Goal: Task Accomplishment & Management: Manage account settings

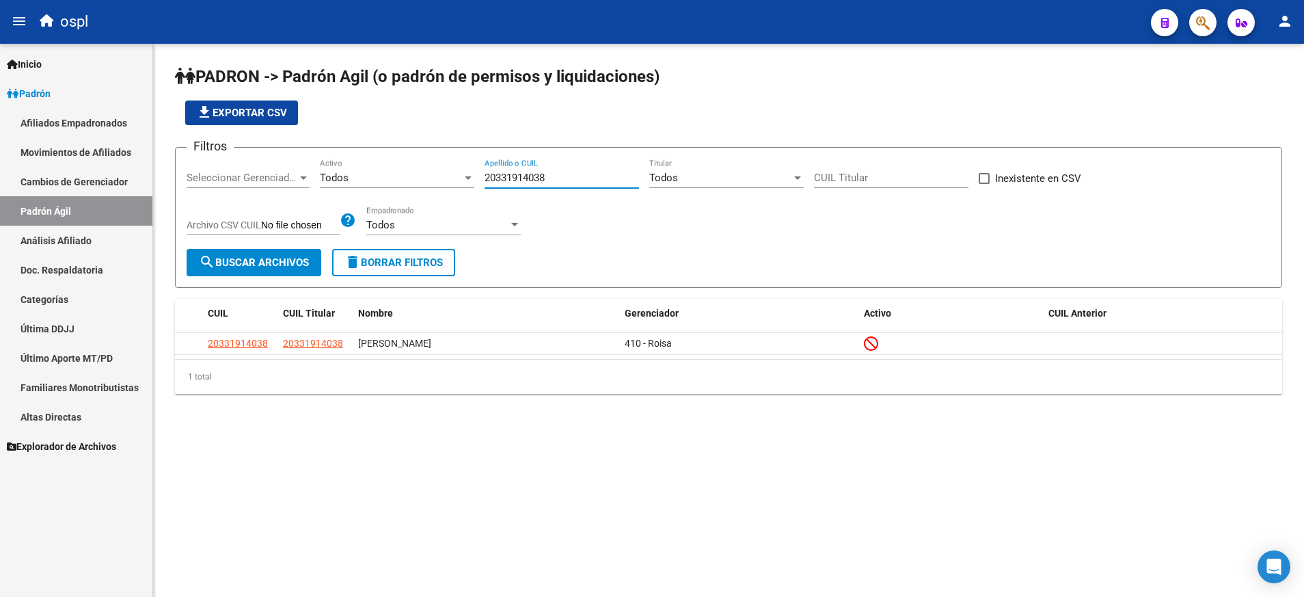
click at [505, 178] on input "20331914038" at bounding box center [562, 178] width 154 height 12
click at [509, 171] on div "20408815879 Apellido o CUIL" at bounding box center [562, 173] width 154 height 29
paste input "20416704466"
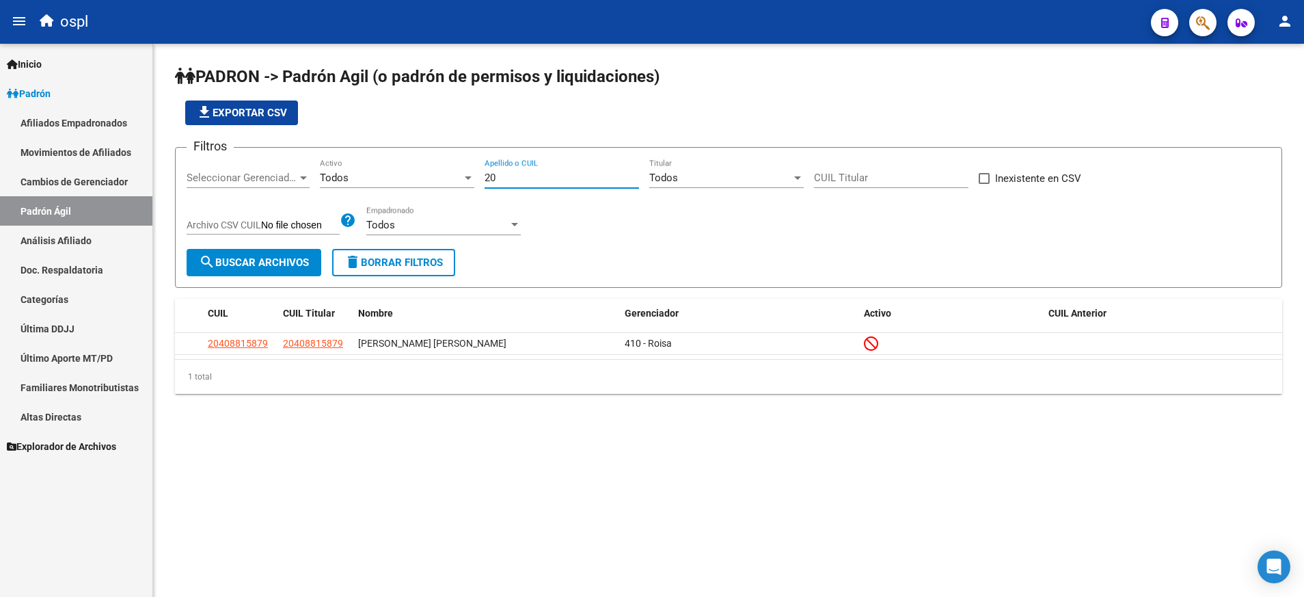
type input "2"
paste input "20416704466"
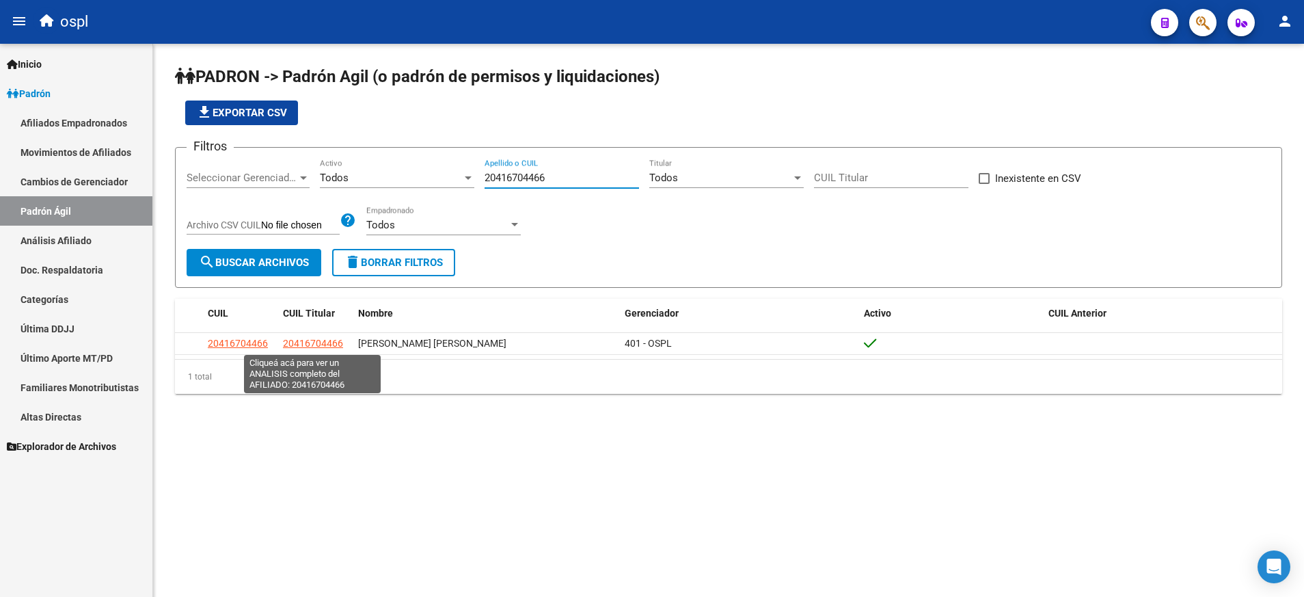
type input "20416704466"
click at [321, 339] on span "20416704466" at bounding box center [313, 343] width 60 height 11
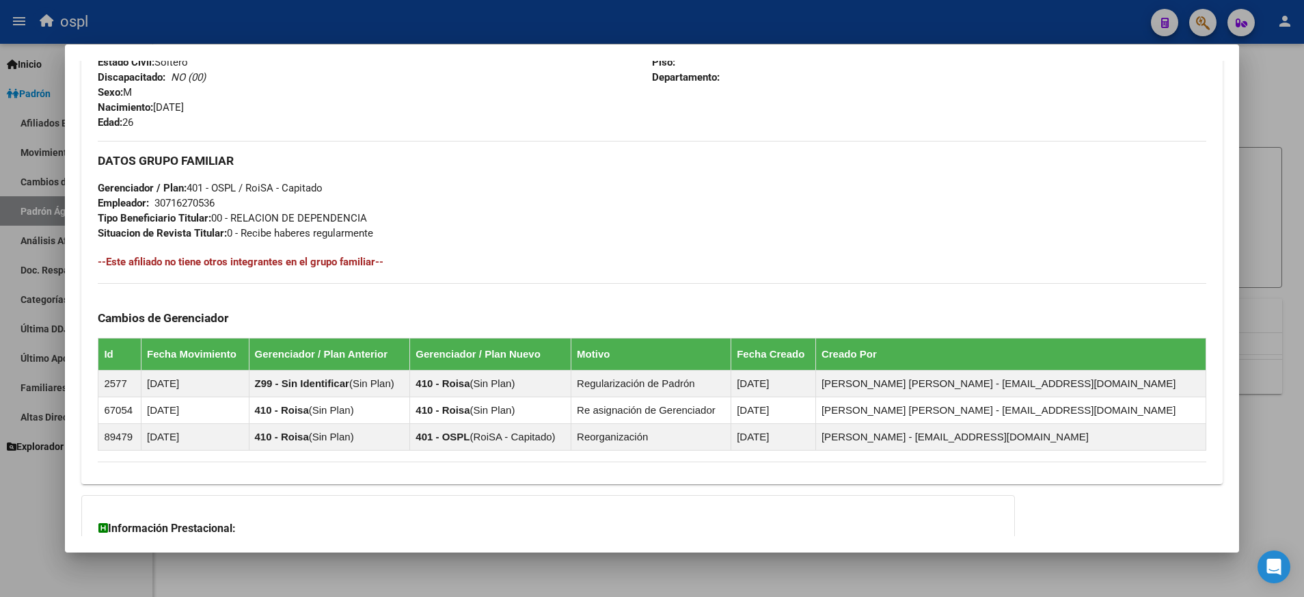
scroll to position [703, 0]
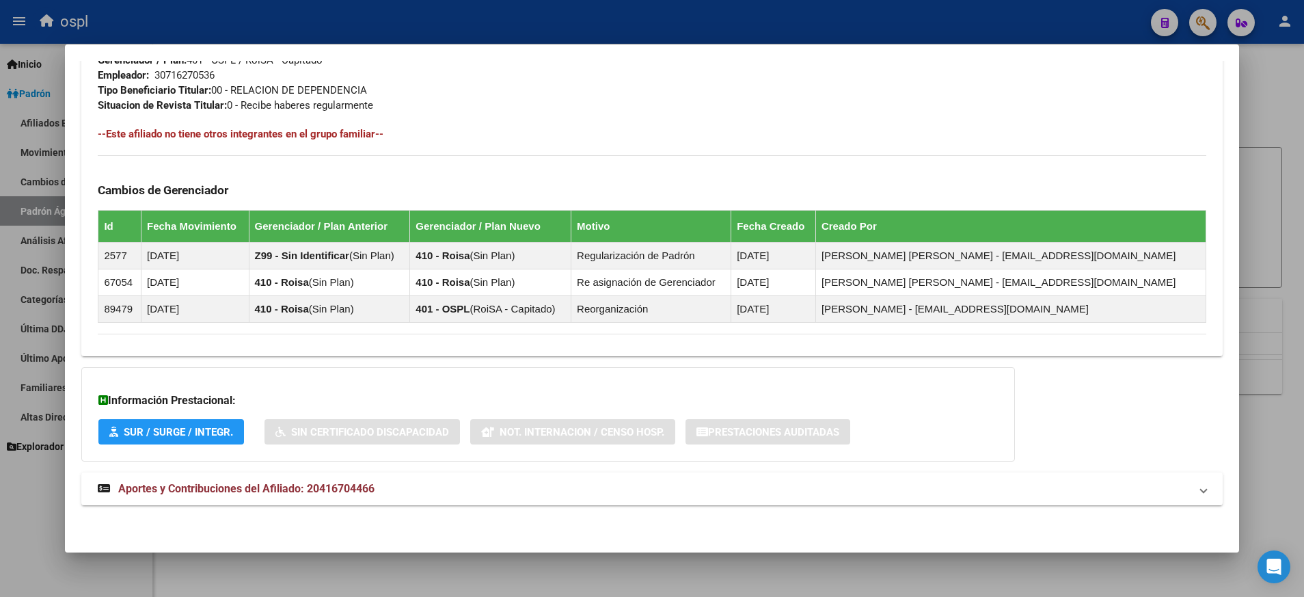
click at [256, 483] on span "Aportes y Contribuciones del Afiliado: 20416704466" at bounding box center [246, 488] width 256 height 13
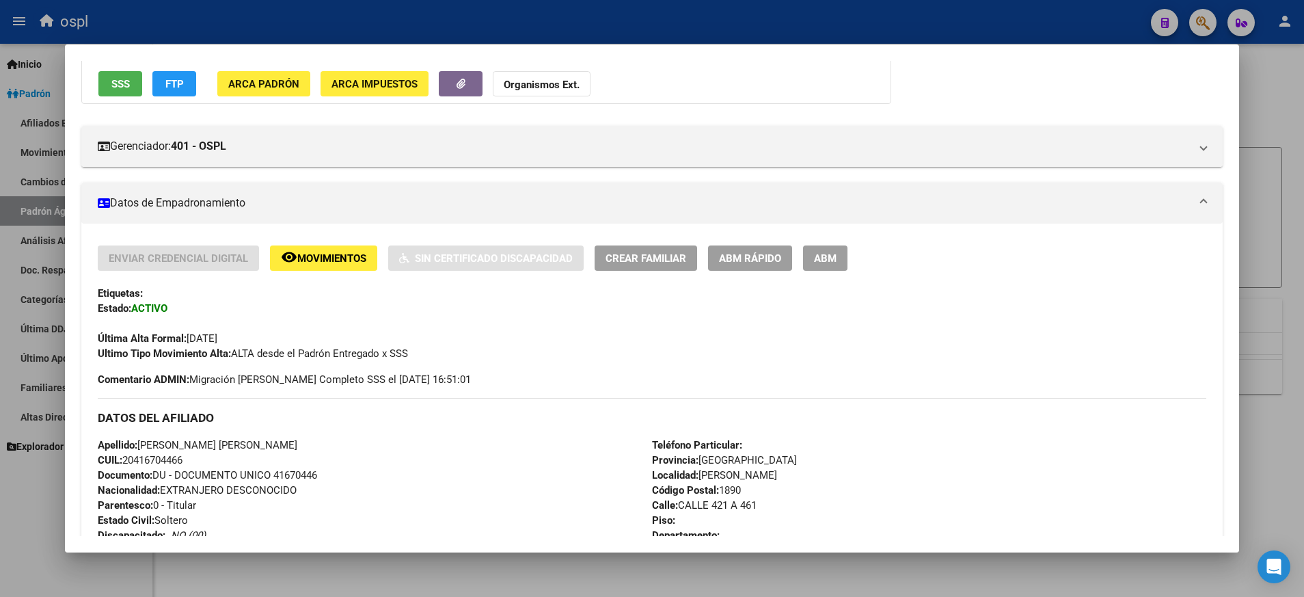
scroll to position [111, 0]
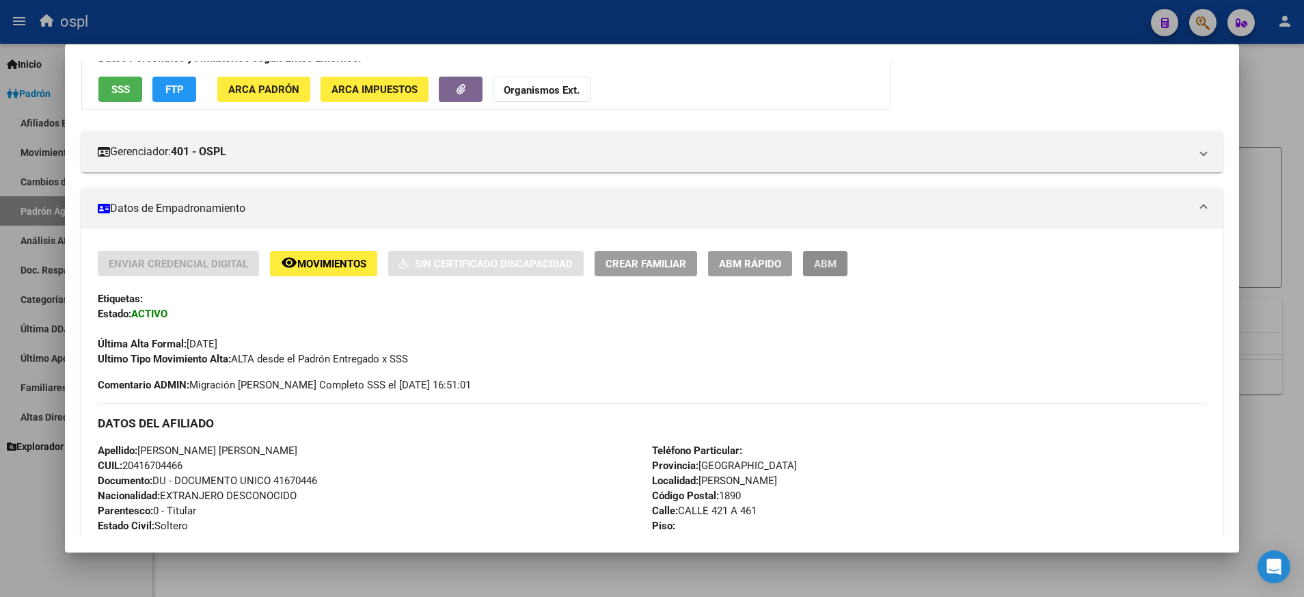
click at [839, 252] on button "ABM" at bounding box center [825, 263] width 44 height 25
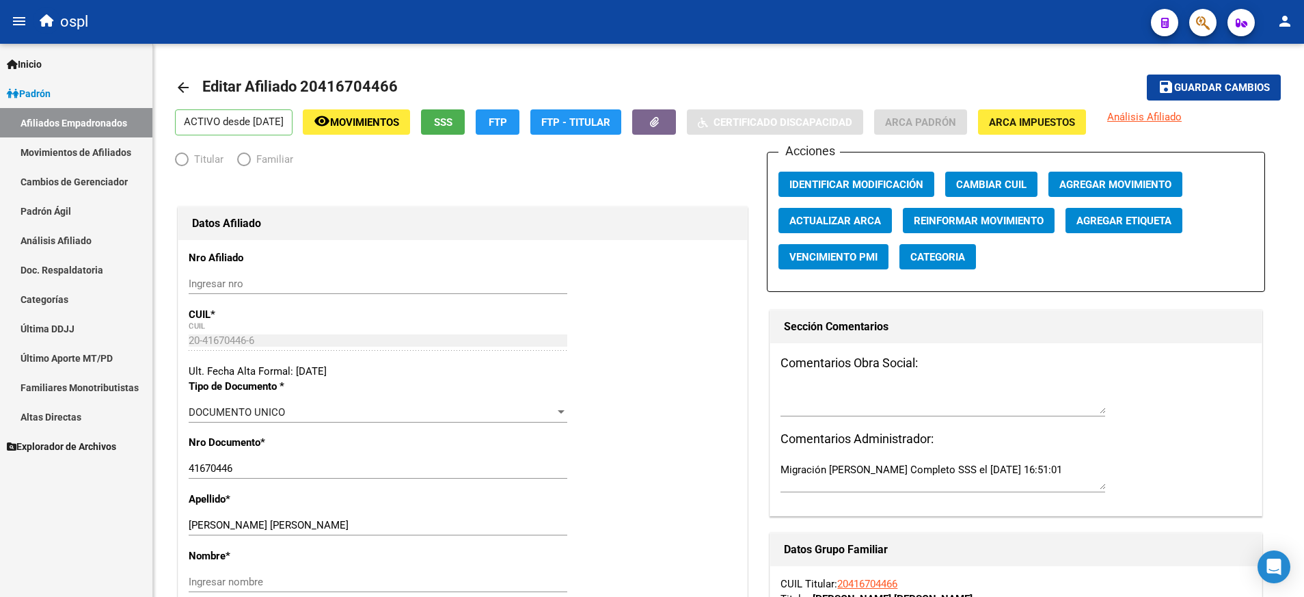
radio input "true"
type input "30-71627053-6"
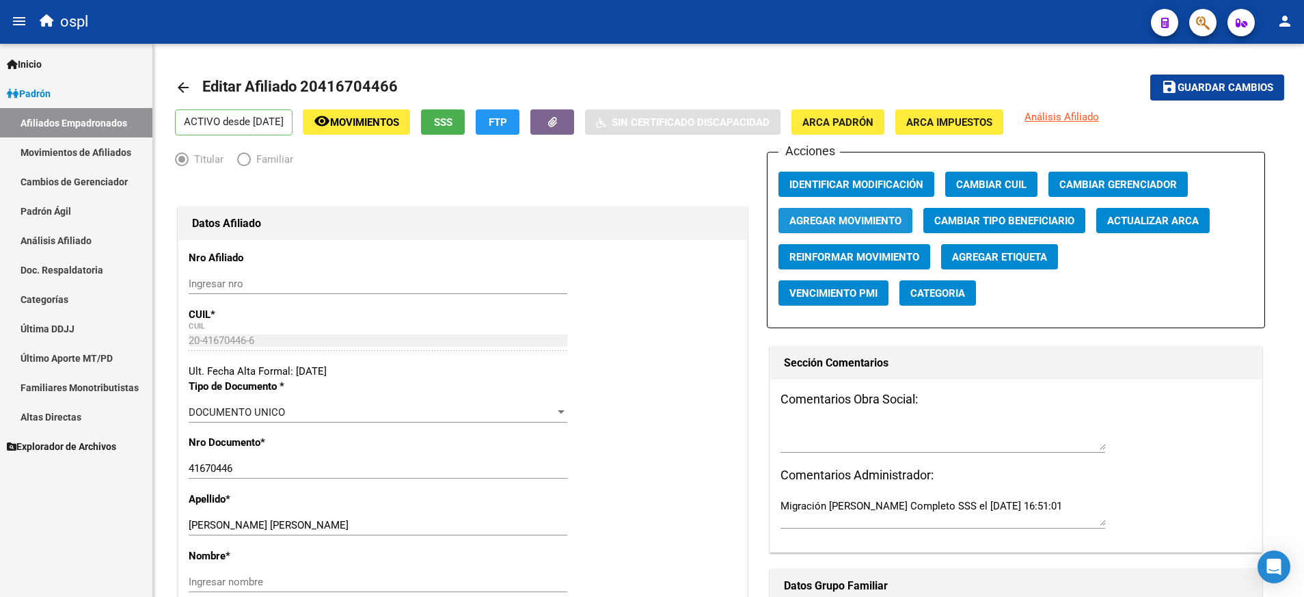
click at [850, 225] on span "Agregar Movimiento" at bounding box center [845, 221] width 112 height 12
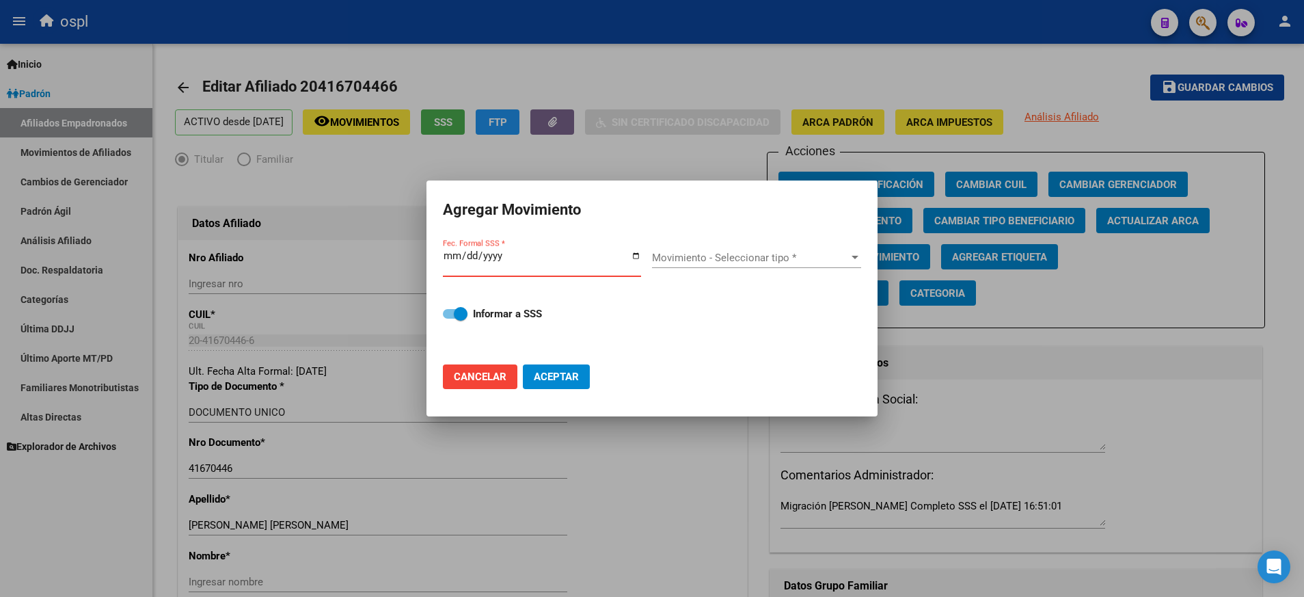
click at [640, 252] on input "Fec. Formal SSS *" at bounding box center [542, 261] width 198 height 22
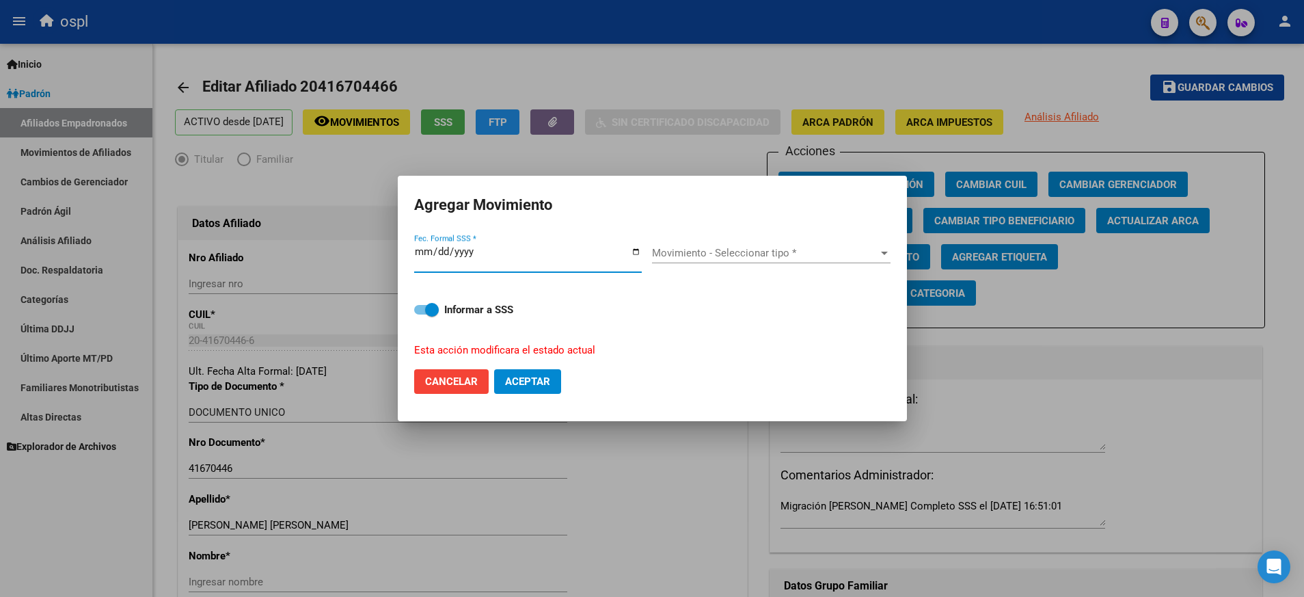
type input "[DATE]"
click at [884, 252] on div at bounding box center [884, 253] width 7 height 3
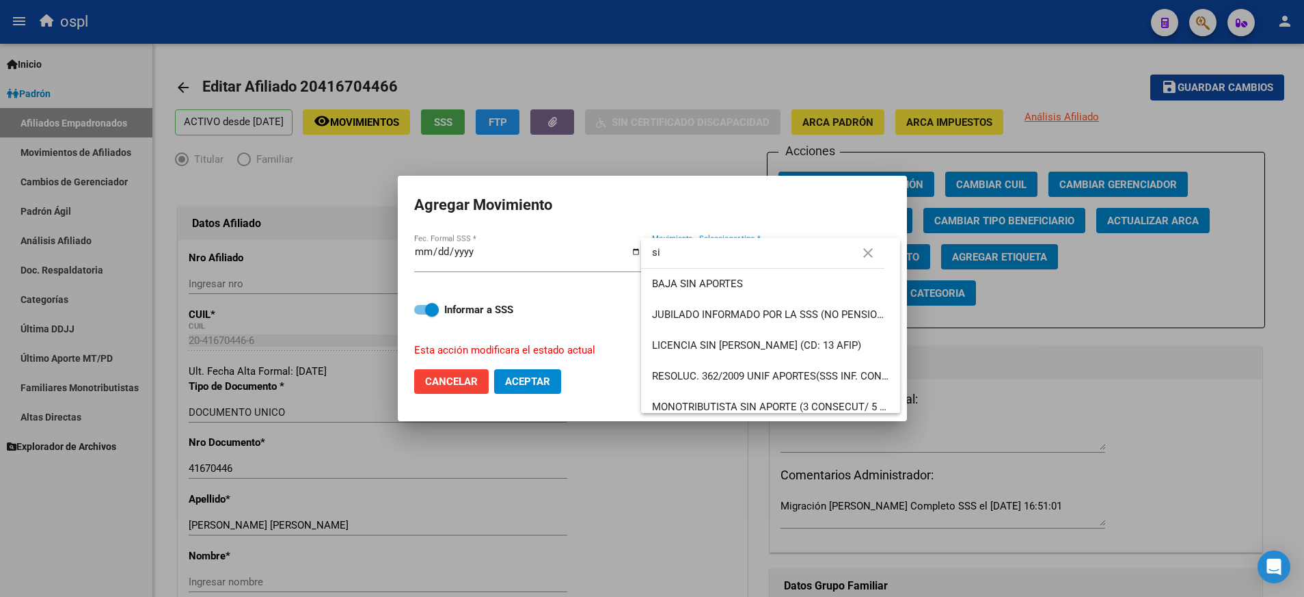
type input "s"
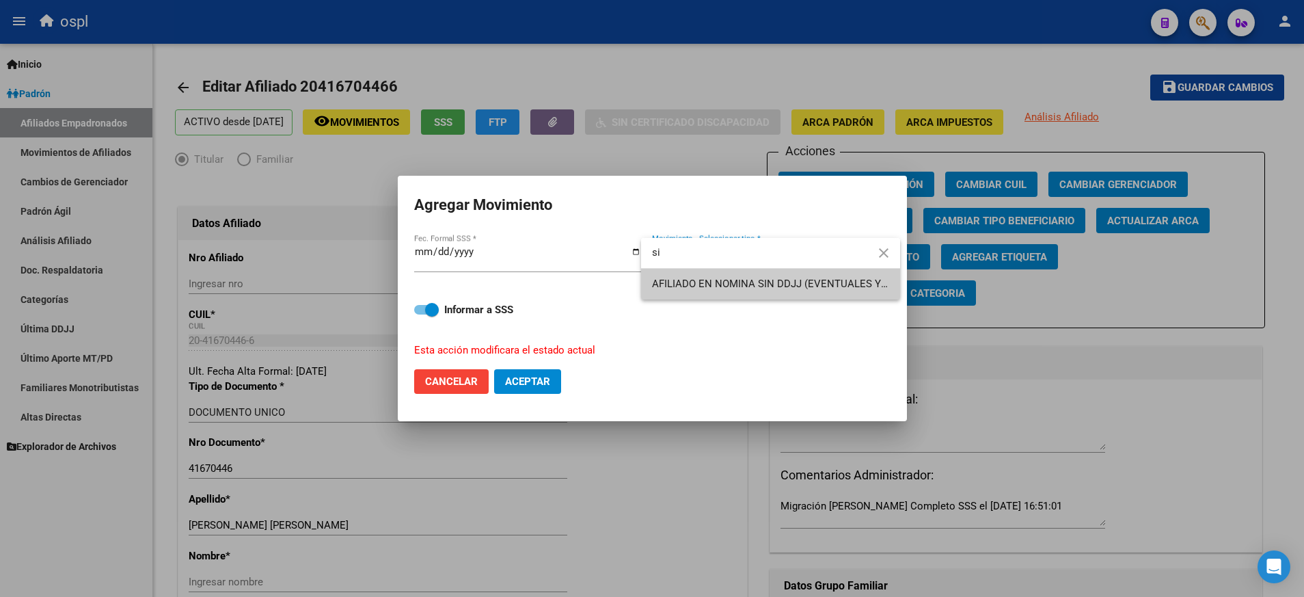
type input "s"
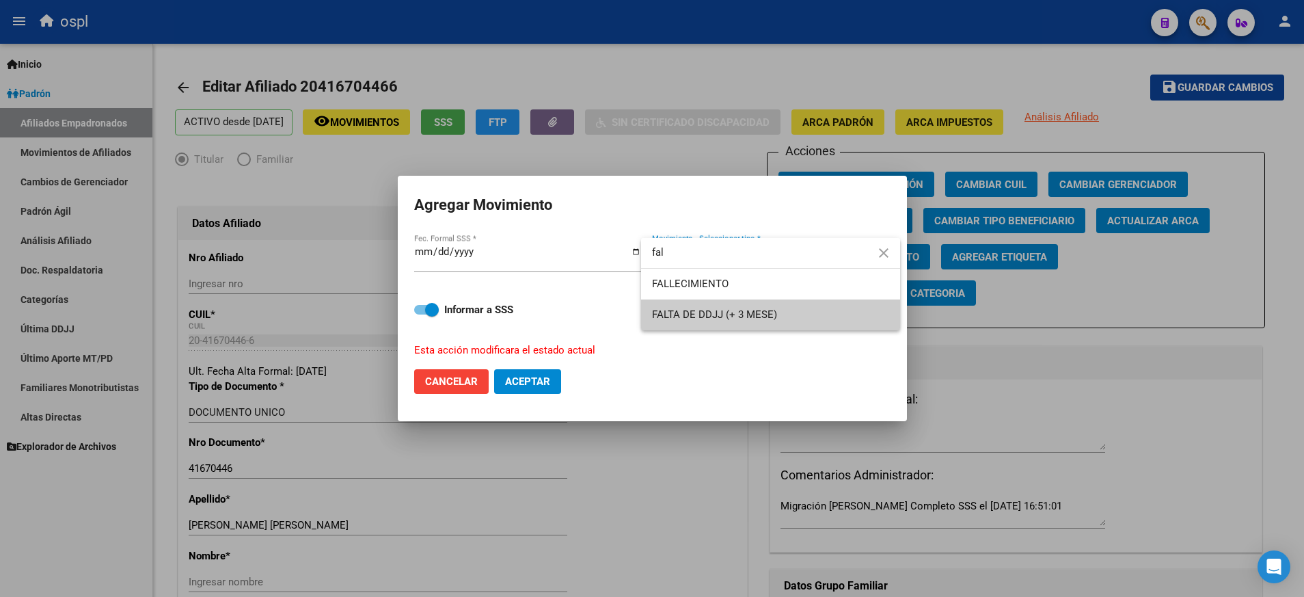
type input "fal"
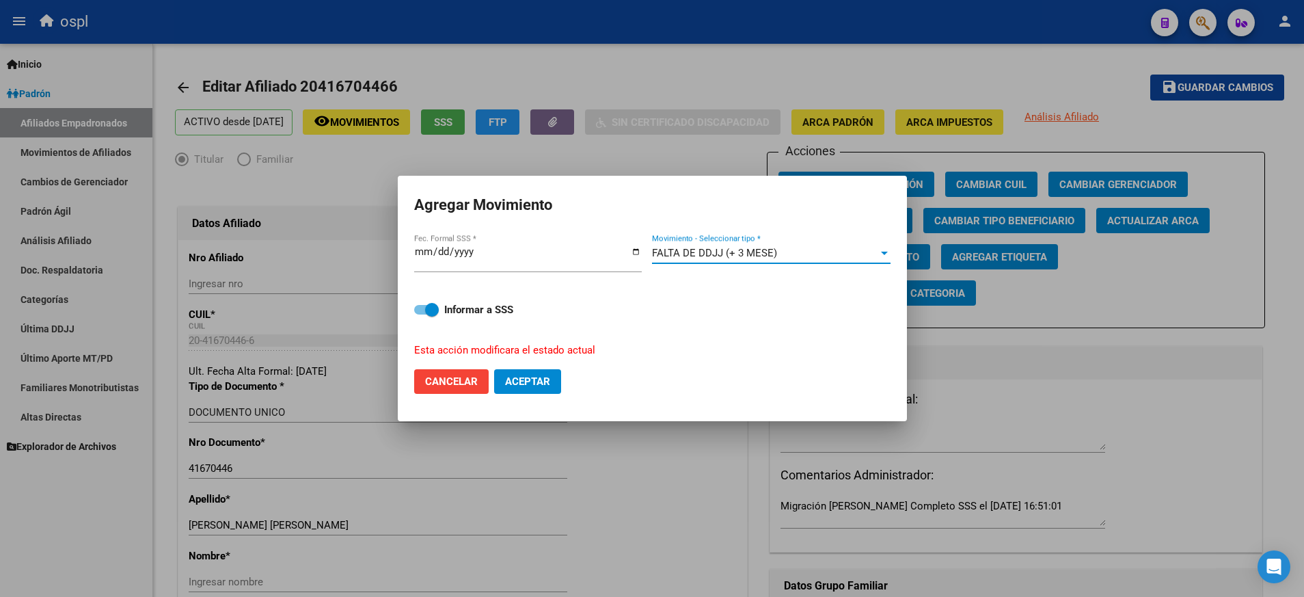
click at [538, 381] on span "Aceptar" at bounding box center [527, 381] width 45 height 12
checkbox input "false"
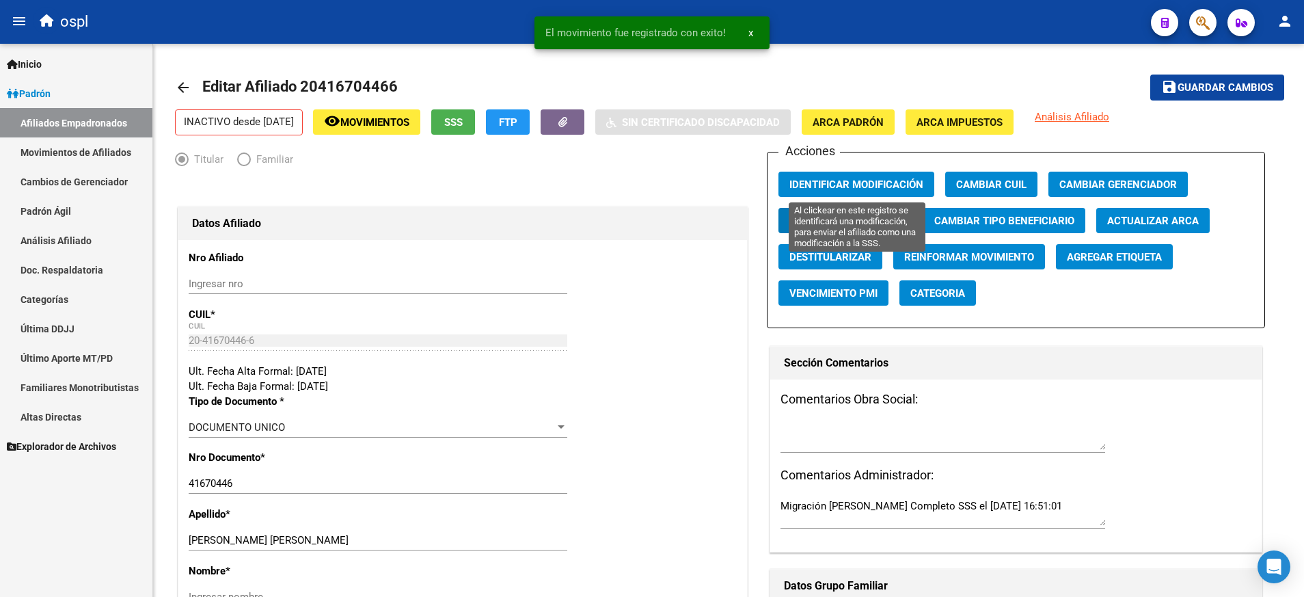
click at [837, 187] on span "Identificar Modificación" at bounding box center [856, 184] width 134 height 12
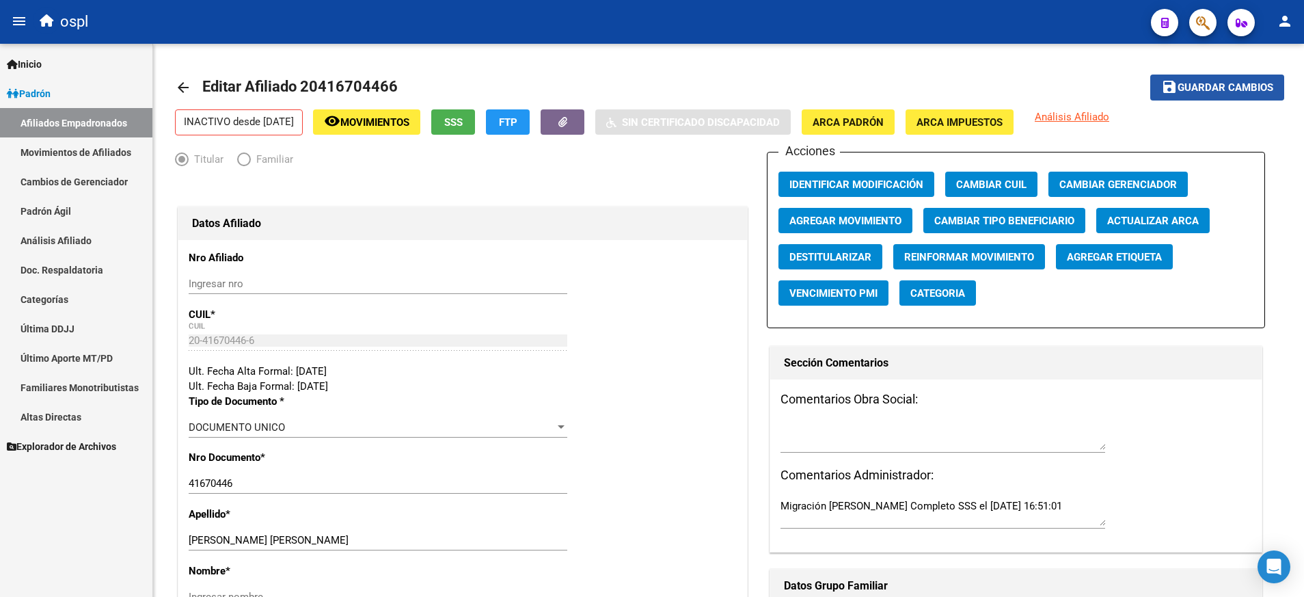
click at [1206, 81] on span "save Guardar cambios" at bounding box center [1217, 87] width 112 height 12
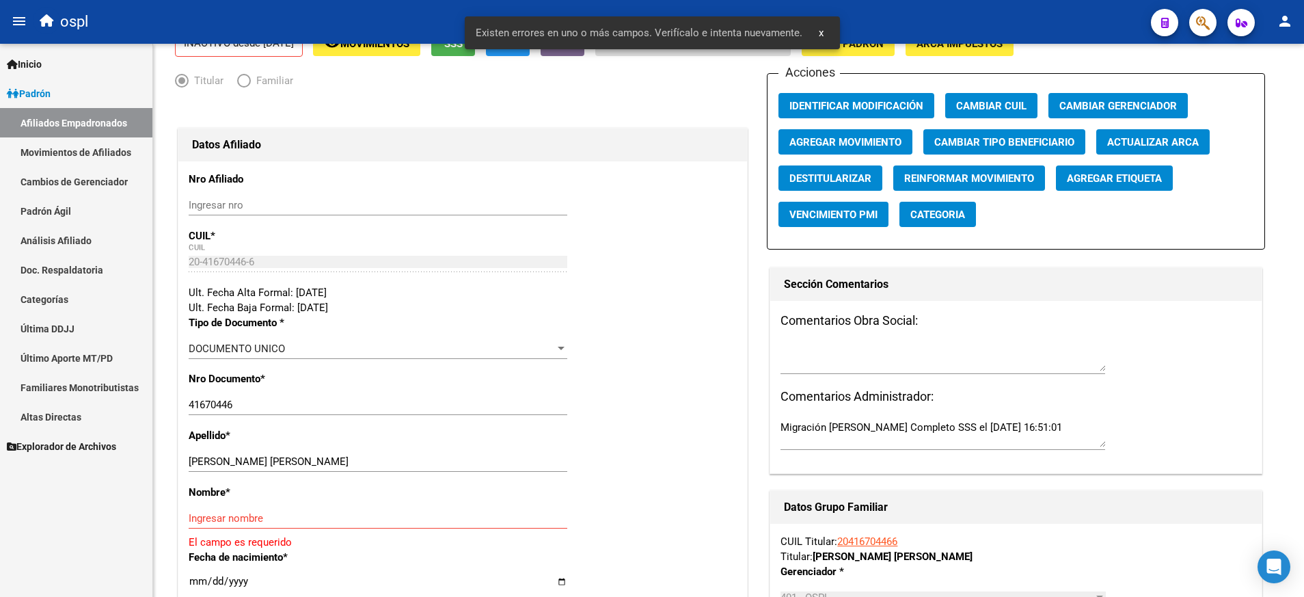
scroll to position [83, 0]
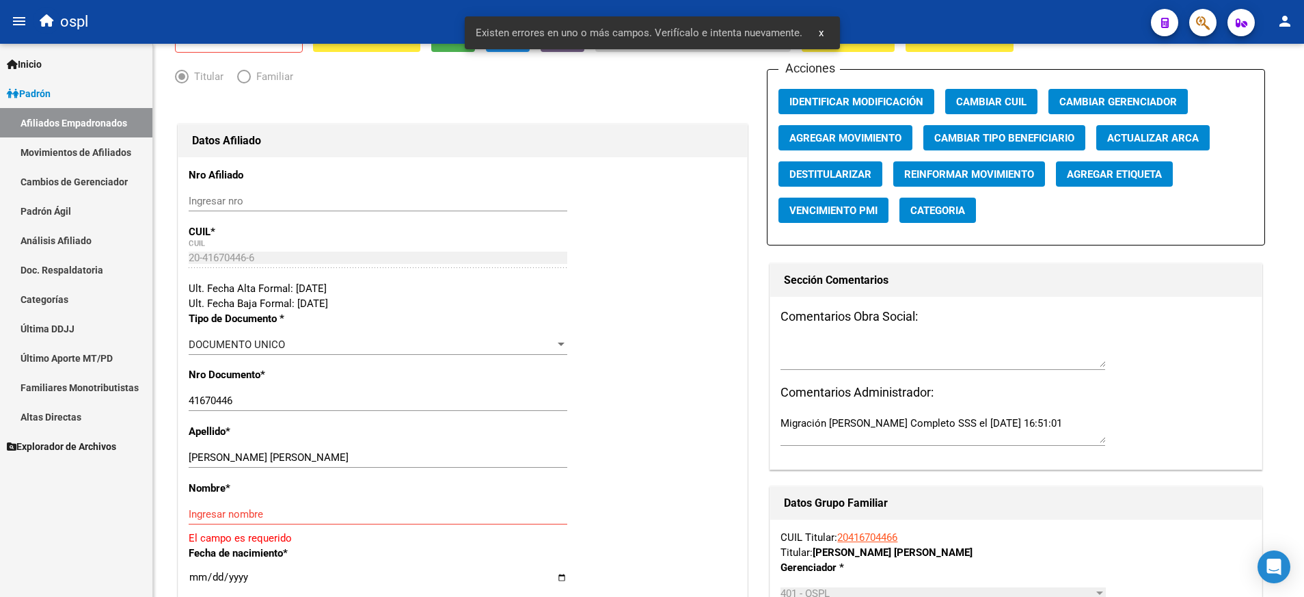
click at [355, 502] on div "Nombre * Ingresar nombre El campo es requerido" at bounding box center [463, 513] width 548 height 65
click at [355, 512] on input "Ingresar nombre" at bounding box center [378, 514] width 379 height 12
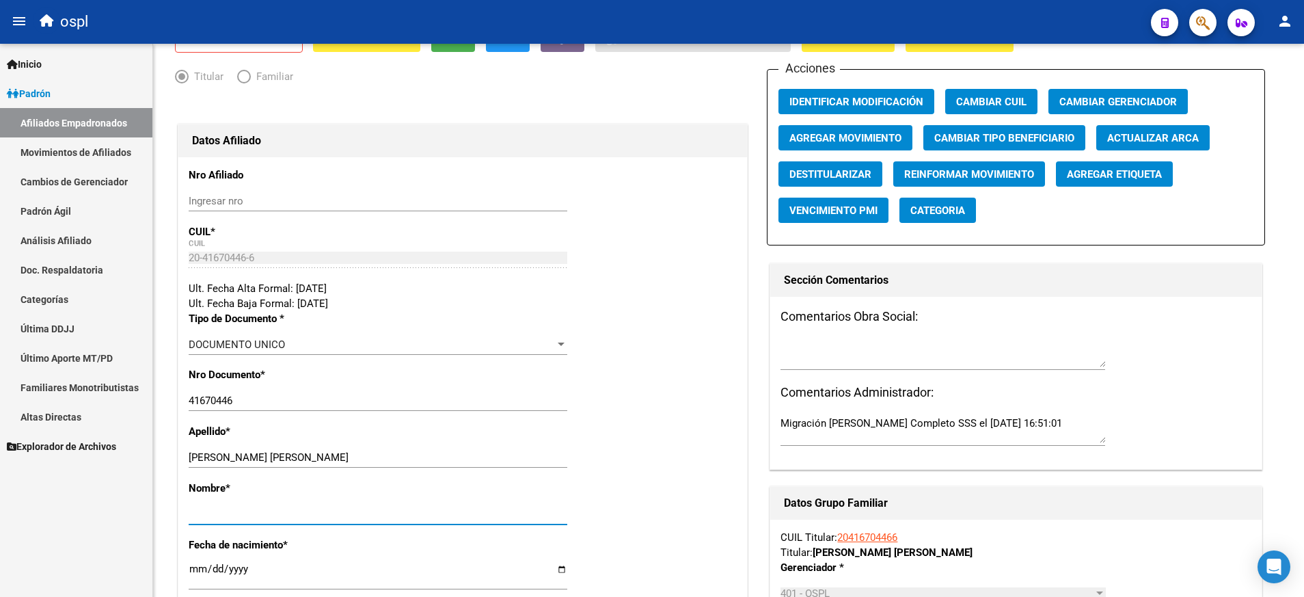
scroll to position [0, 0]
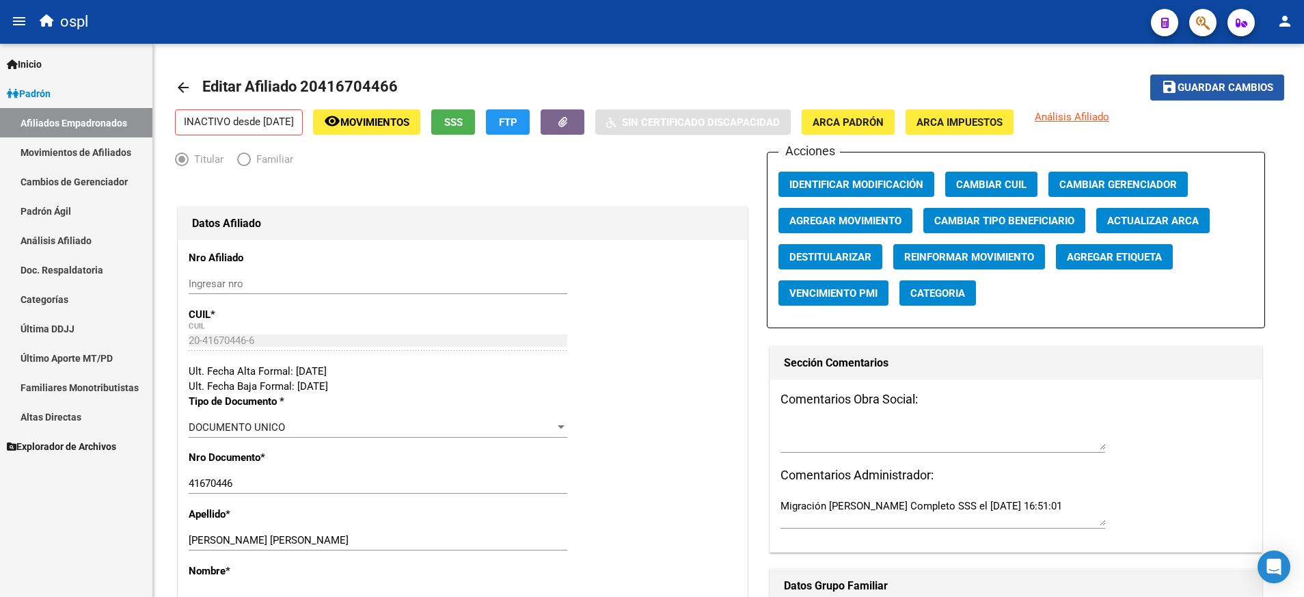
click at [1200, 87] on span "Guardar cambios" at bounding box center [1226, 88] width 96 height 12
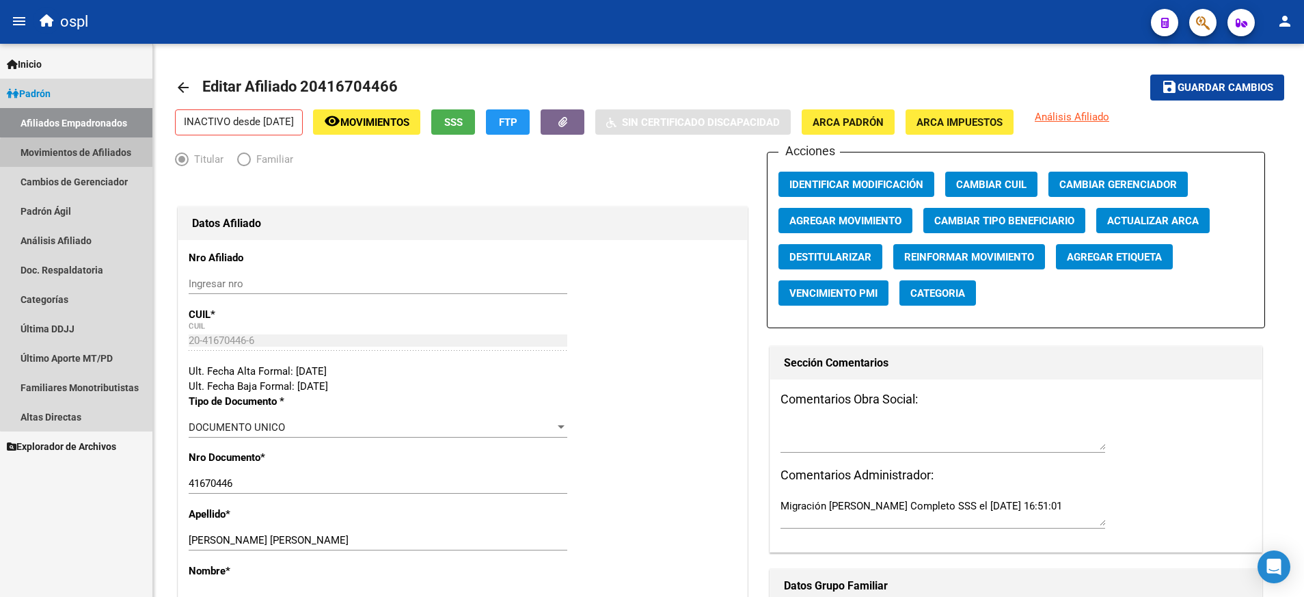
click at [93, 155] on link "Movimientos de Afiliados" at bounding box center [76, 151] width 152 height 29
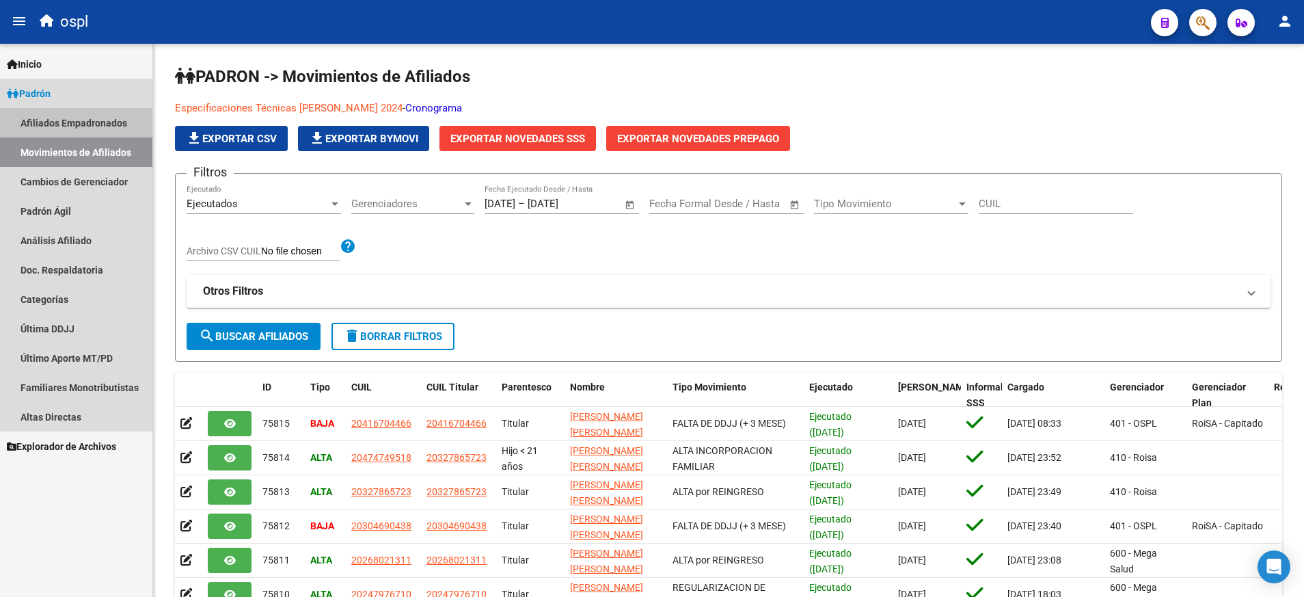
click at [93, 126] on link "Afiliados Empadronados" at bounding box center [76, 122] width 152 height 29
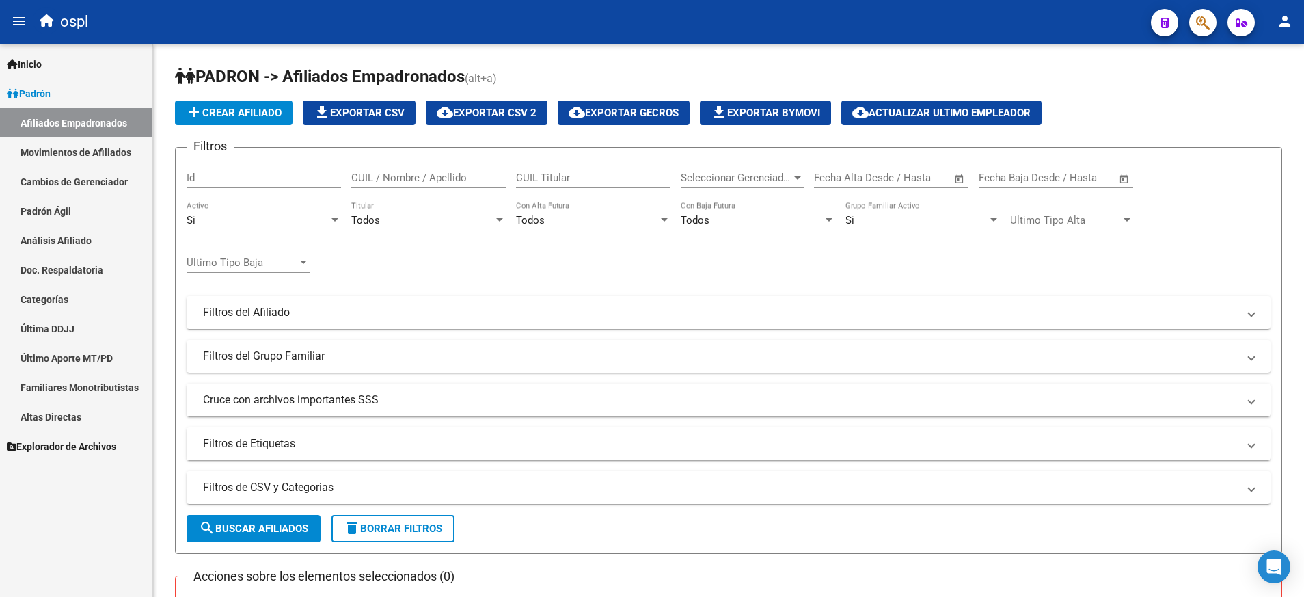
drag, startPoint x: 600, startPoint y: 126, endPoint x: 599, endPoint y: 157, distance: 30.1
click at [599, 157] on app-list-header "PADRON -> Afiliados Empadronados (alt+a) add Crear Afiliado file_download Expor…" at bounding box center [728, 310] width 1107 height 488
click at [578, 165] on div "CUIL Titular" at bounding box center [593, 173] width 154 height 29
paste input "20928808182"
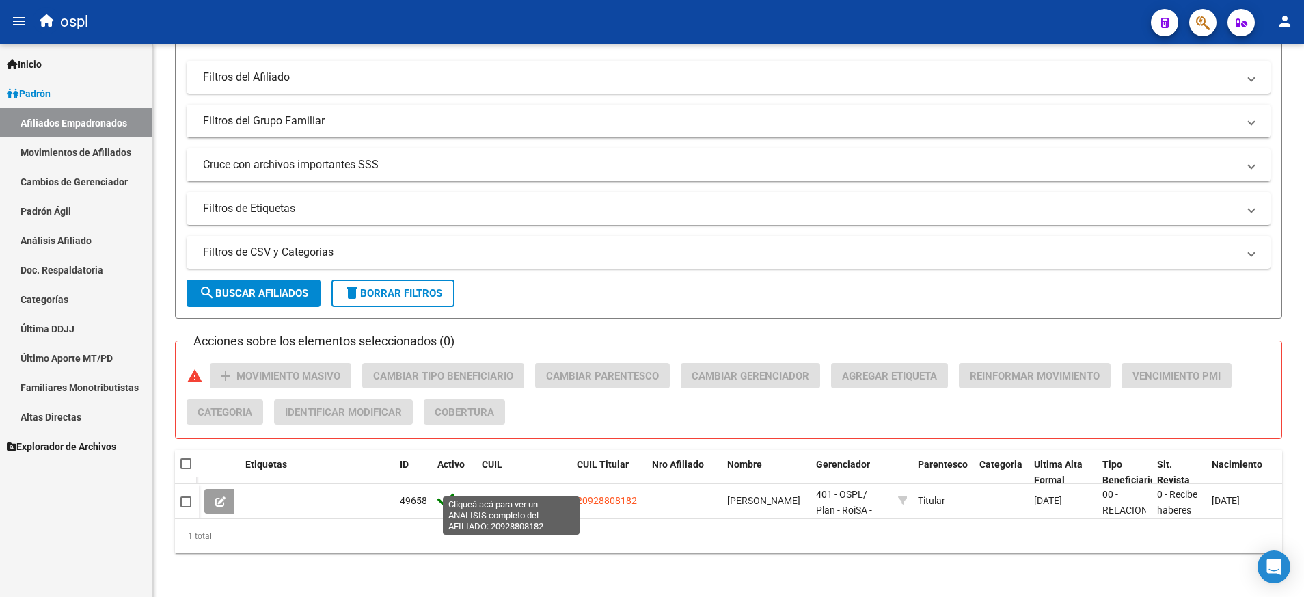
type input "20928808182"
click at [502, 495] on span "20928808182" at bounding box center [512, 500] width 60 height 11
type textarea "20928808182"
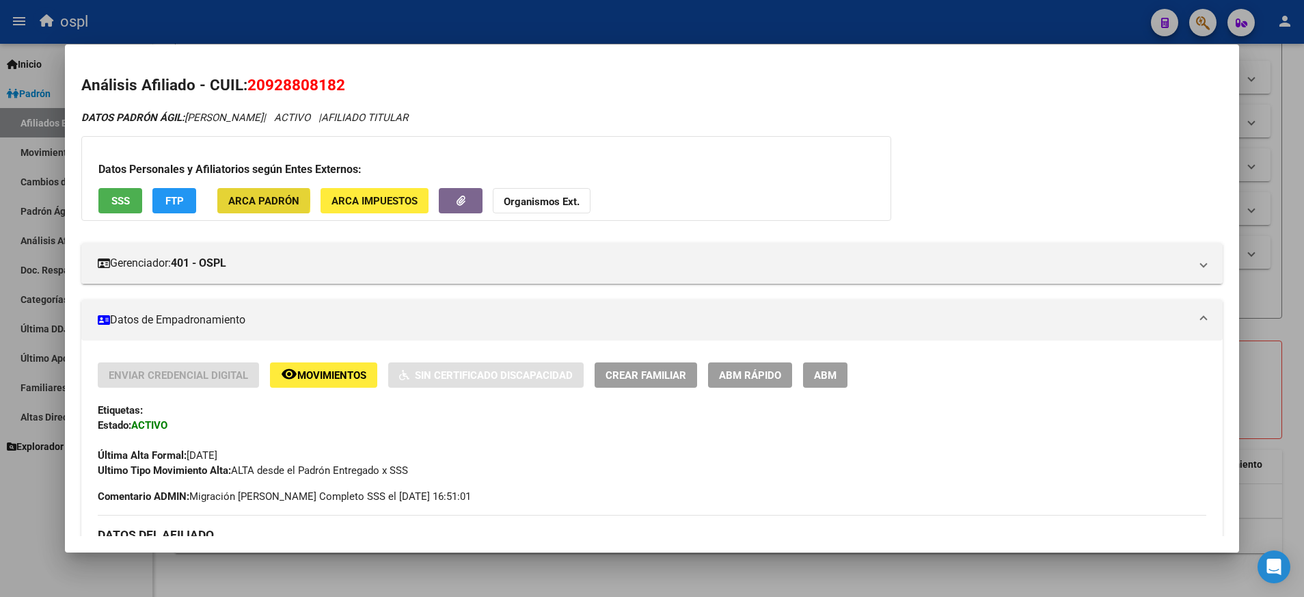
click at [238, 200] on span "ARCA Padrón" at bounding box center [263, 201] width 71 height 12
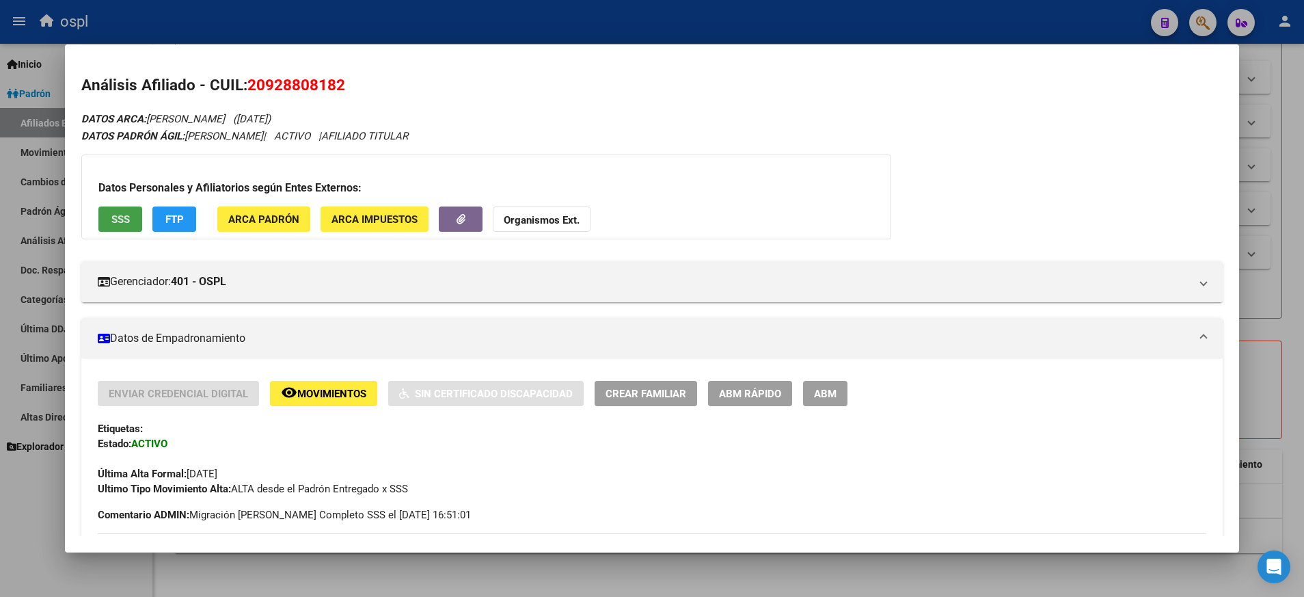
click at [111, 218] on span "SSS" at bounding box center [120, 219] width 18 height 12
click at [825, 396] on span "ABM" at bounding box center [825, 394] width 23 height 12
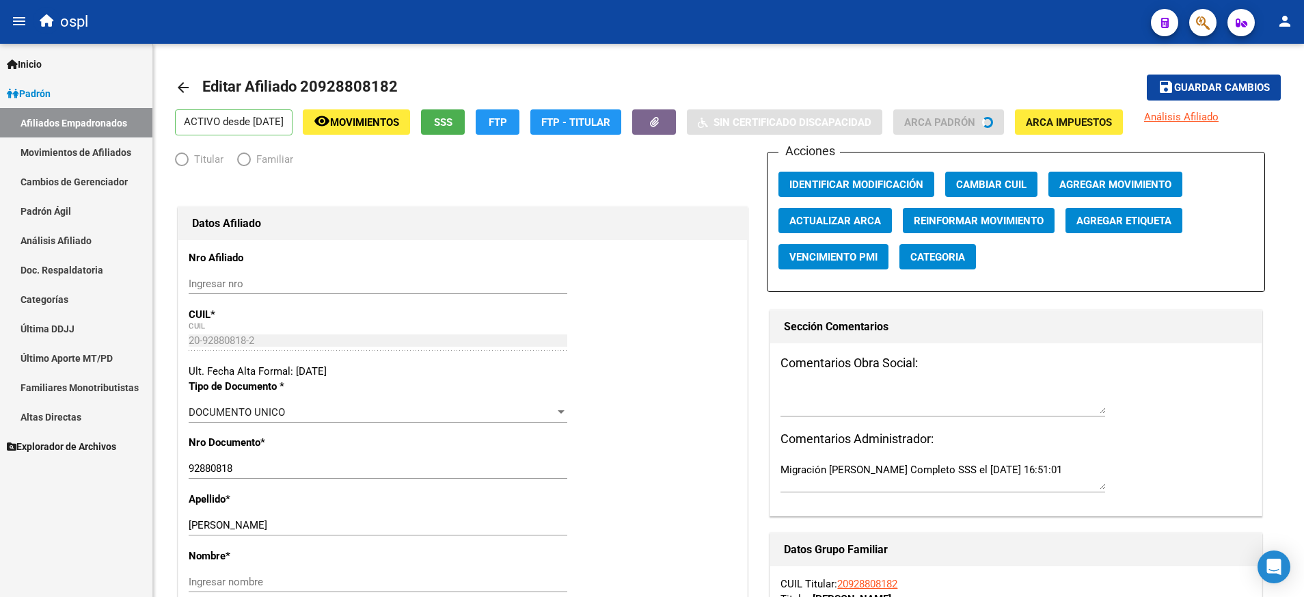
radio input "true"
type input "30-66395076-9"
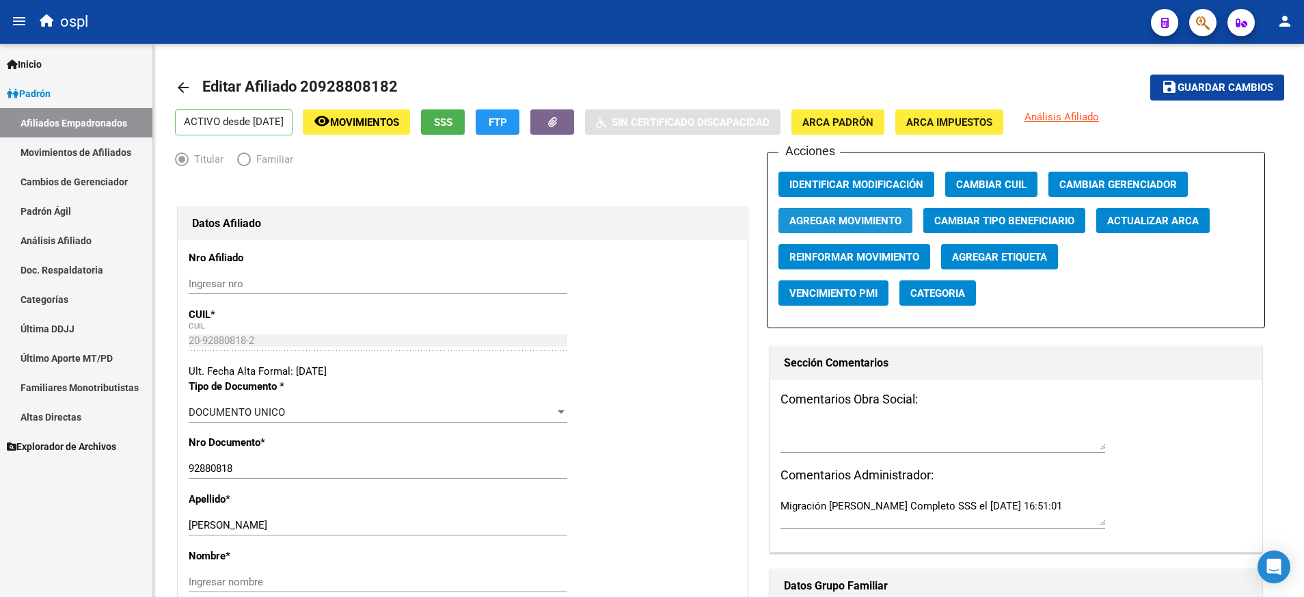
click at [859, 214] on span "Agregar Movimiento" at bounding box center [845, 220] width 112 height 12
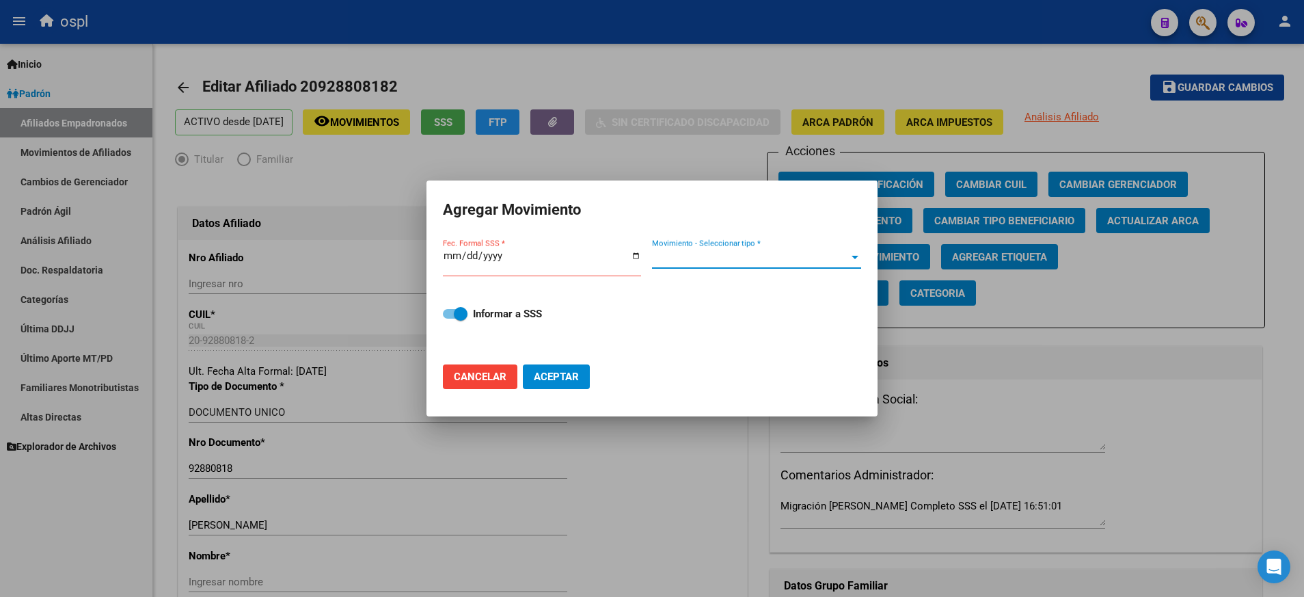
click at [856, 254] on div at bounding box center [855, 257] width 12 height 11
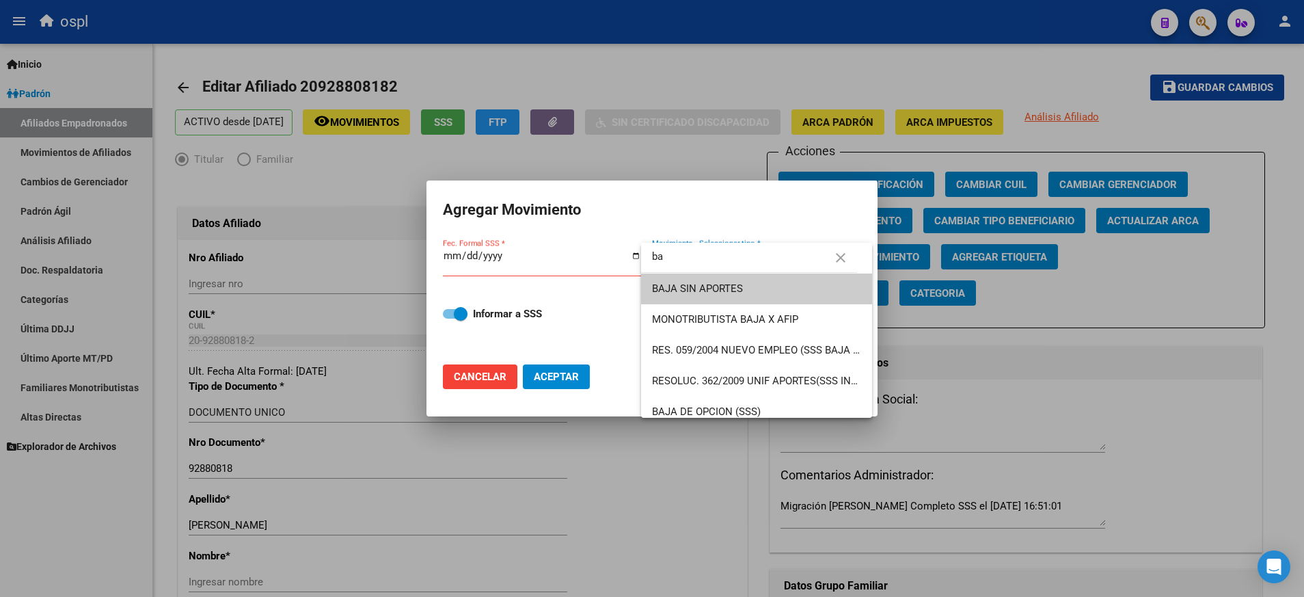
type input "b"
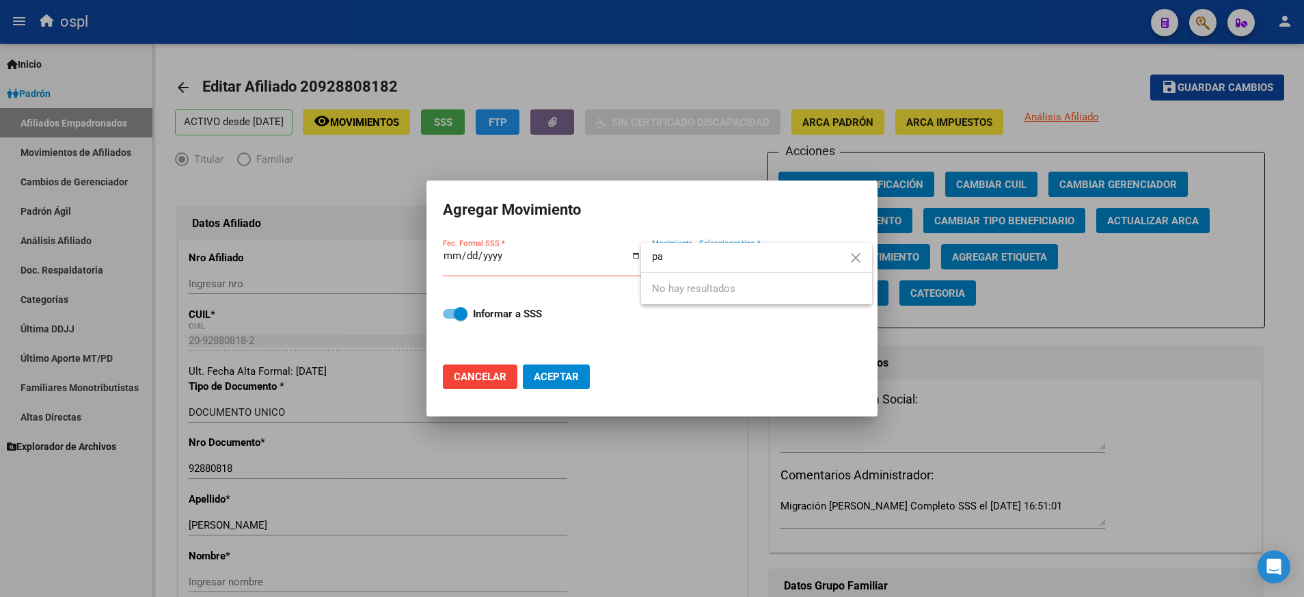
type input "p"
type input "ju"
click at [702, 252] on span "JUBILADO INFORMADO POR LA SSS (NO PENSIONADO)" at bounding box center [780, 258] width 256 height 12
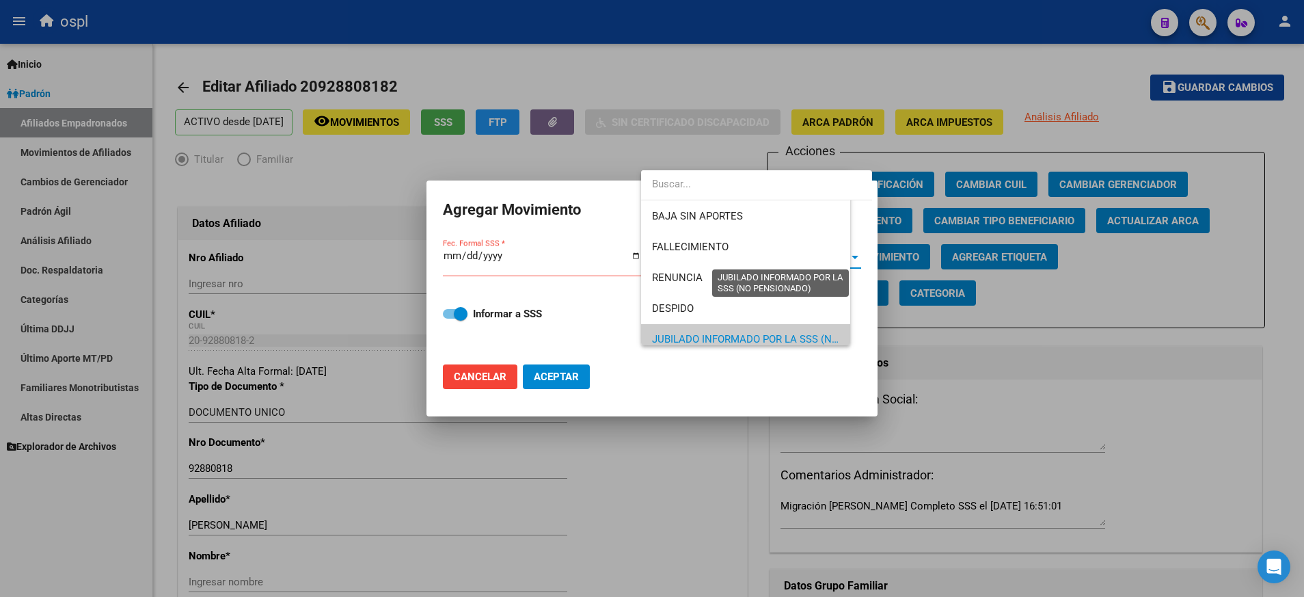
scroll to position [81, 0]
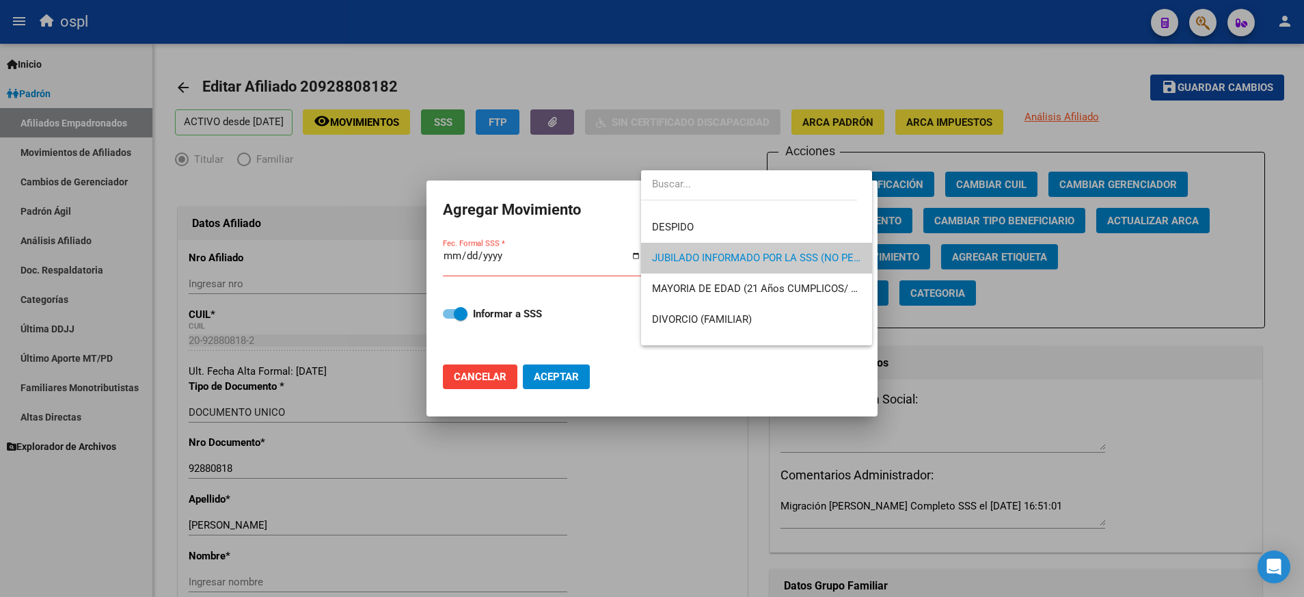
click at [568, 244] on div at bounding box center [652, 298] width 1304 height 597
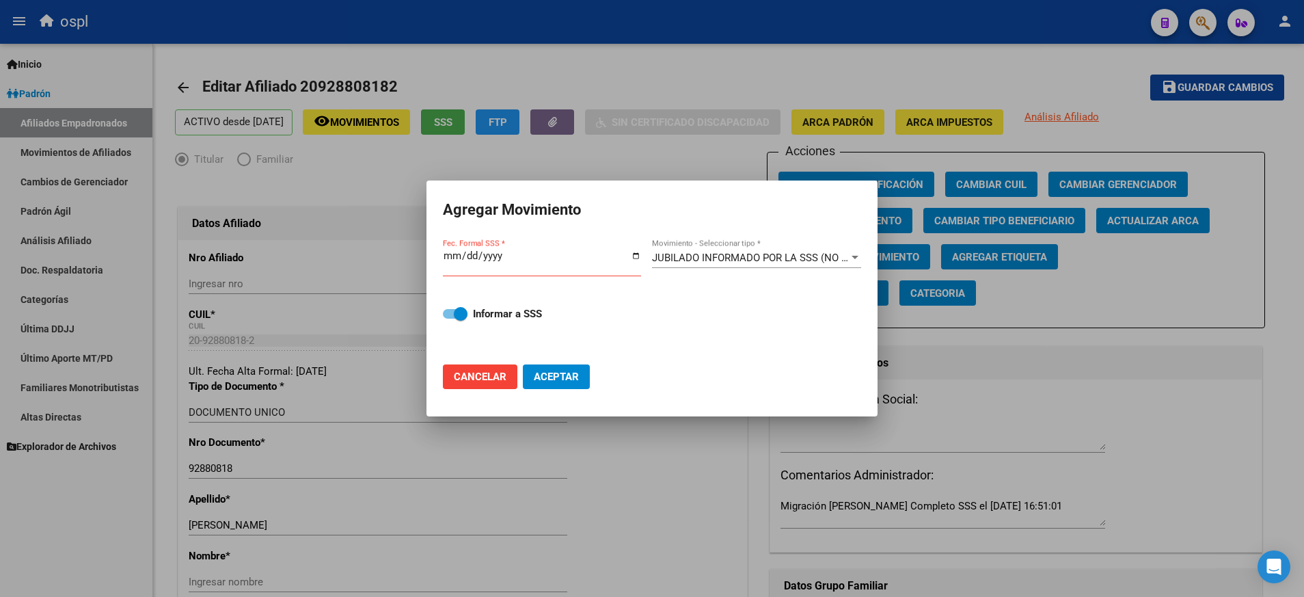
click at [637, 249] on div "Fec. Formal SSS *" at bounding box center [542, 261] width 198 height 29
click at [635, 256] on input "Fec. Formal SSS *" at bounding box center [542, 261] width 198 height 22
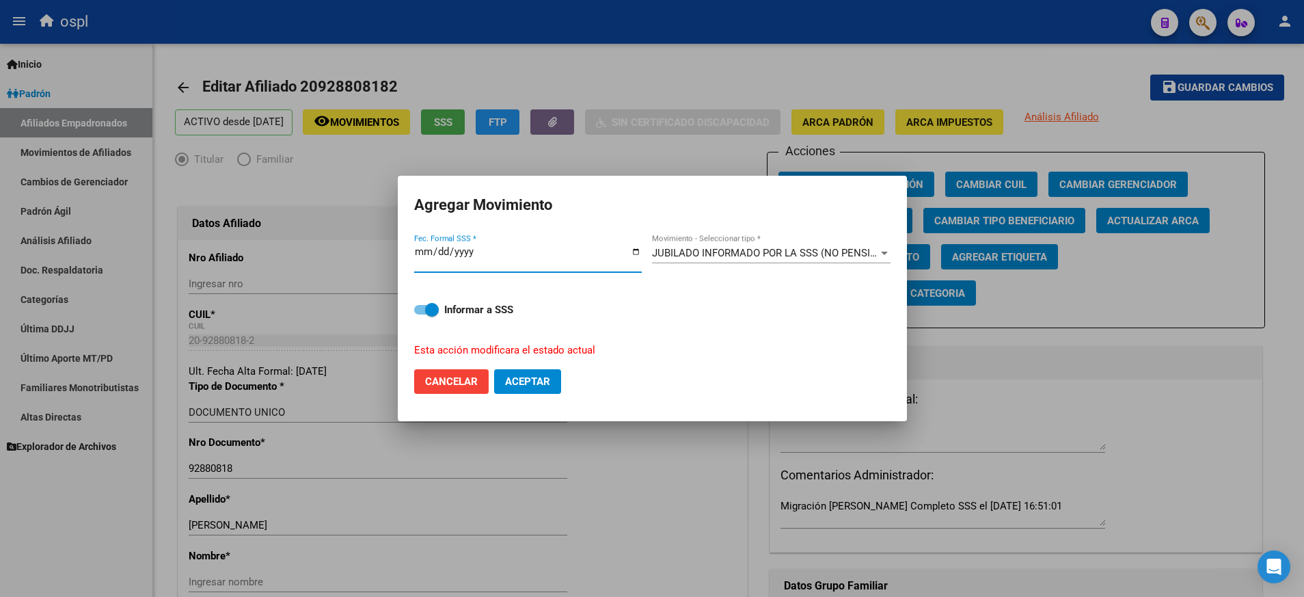
type input "[DATE]"
click at [528, 381] on span "Aceptar" at bounding box center [527, 381] width 45 height 12
checkbox input "false"
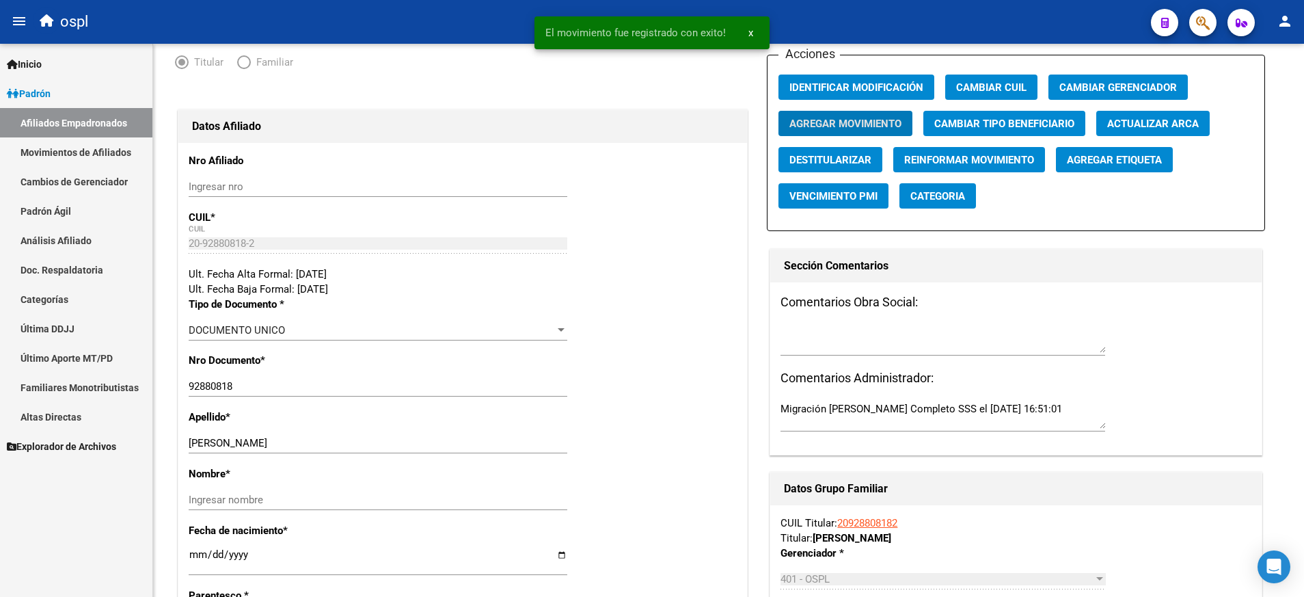
scroll to position [98, 0]
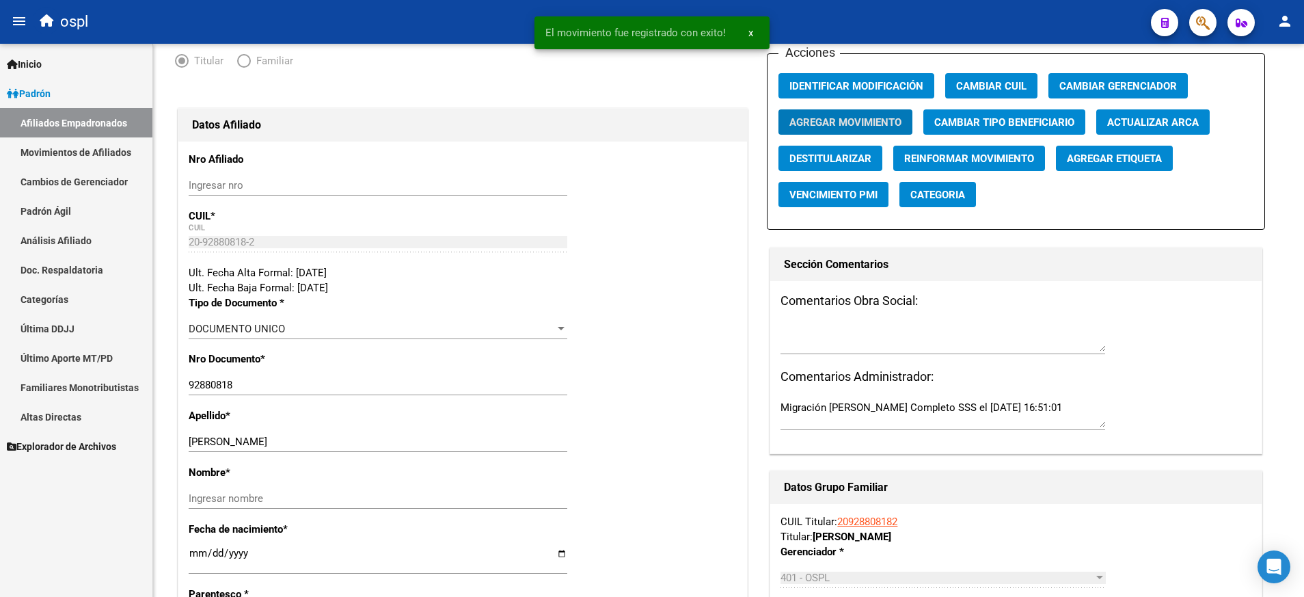
click at [528, 381] on input "92880818" at bounding box center [378, 385] width 379 height 12
click at [485, 499] on input "Ingresar nombre" at bounding box center [378, 498] width 379 height 12
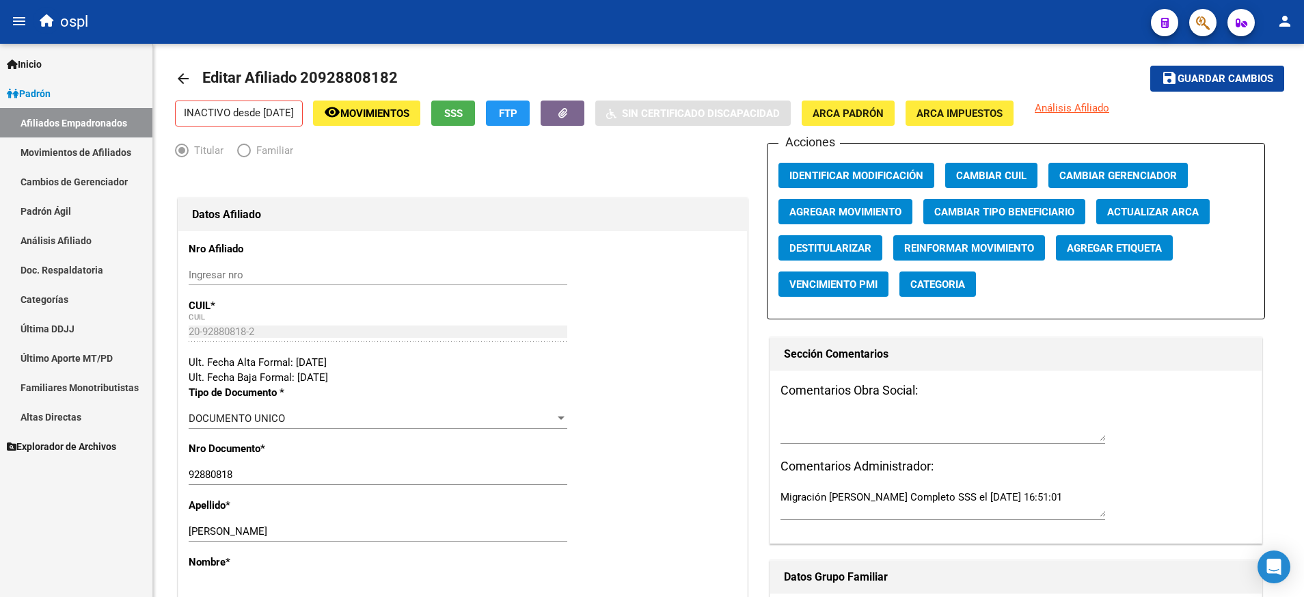
scroll to position [0, 0]
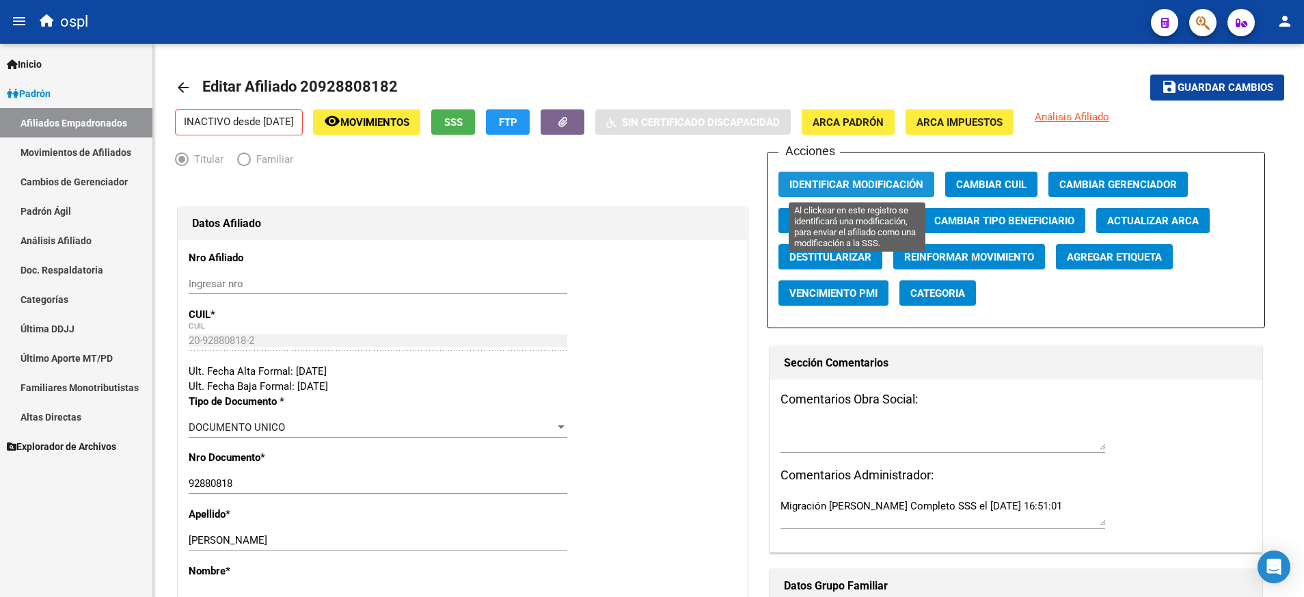
click at [822, 180] on span "Identificar Modificación" at bounding box center [856, 184] width 134 height 12
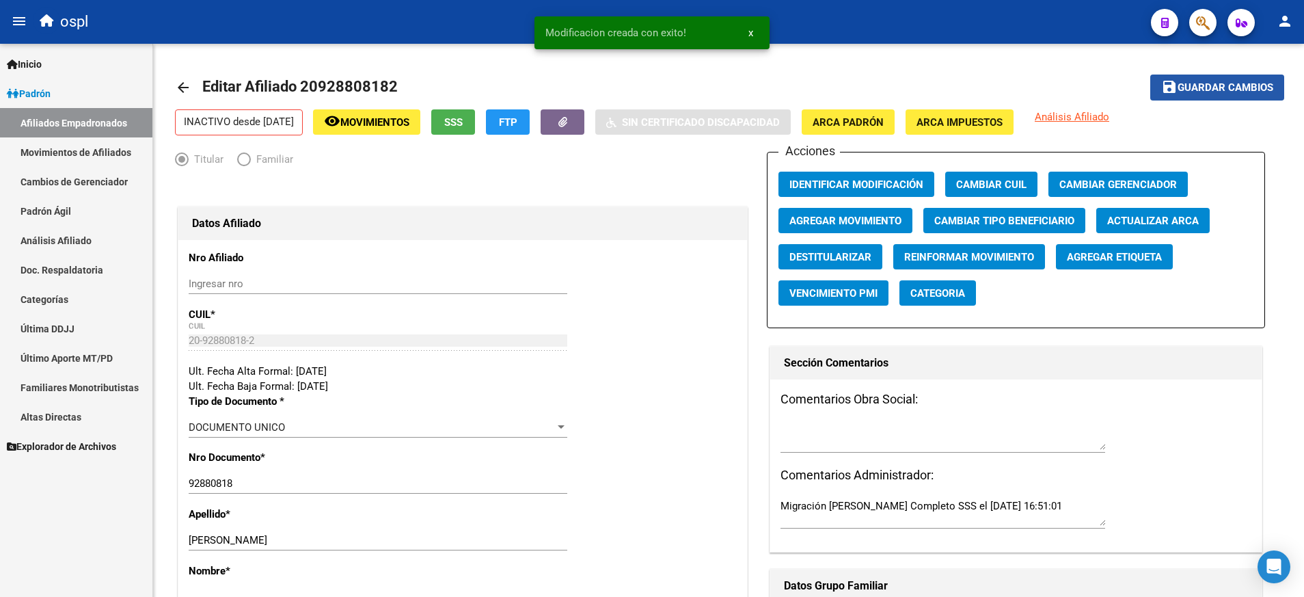
click at [1211, 76] on button "save Guardar cambios" at bounding box center [1217, 87] width 134 height 25
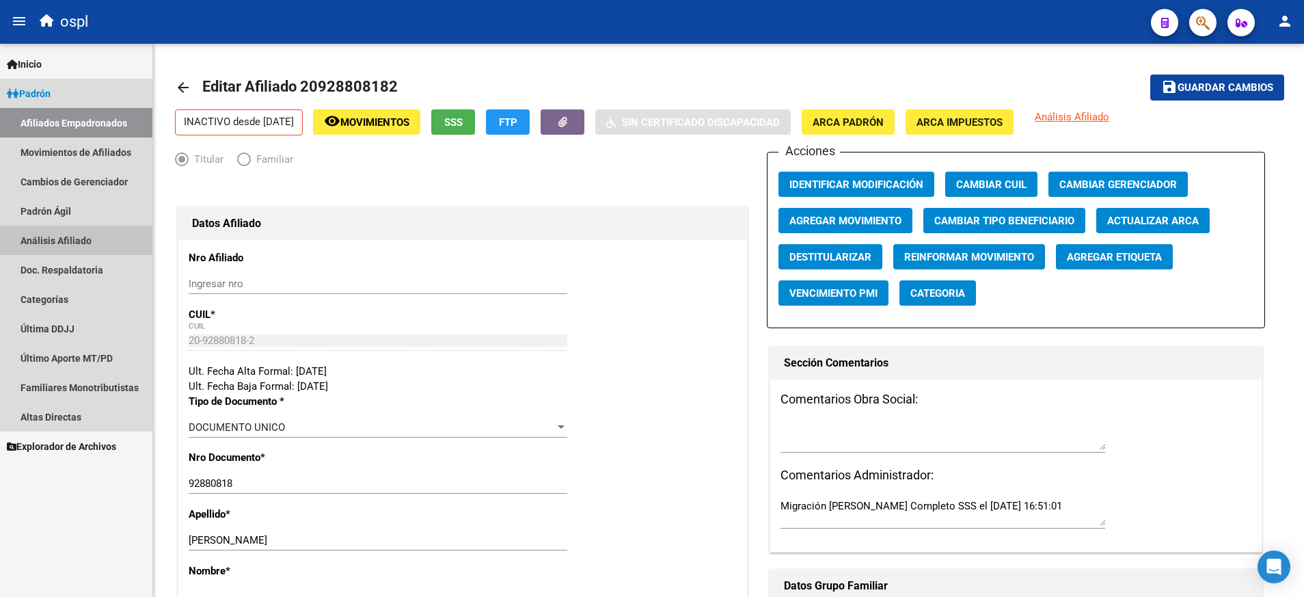
click at [79, 245] on link "Análisis Afiliado" at bounding box center [76, 240] width 152 height 29
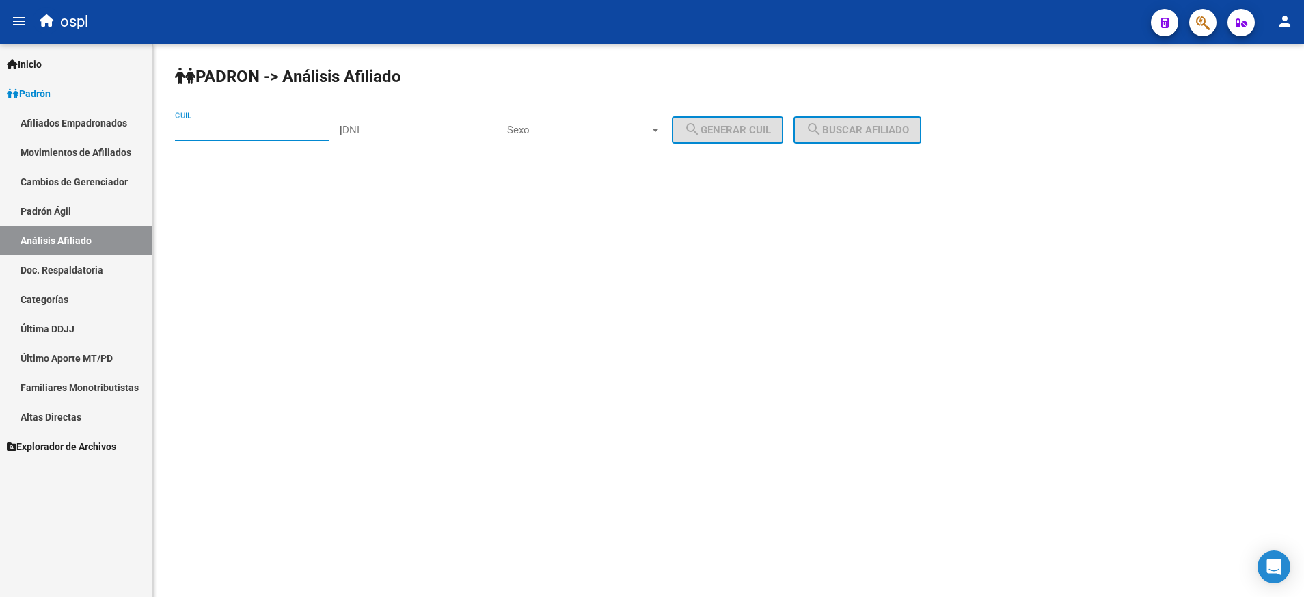
click at [262, 127] on input "CUIL" at bounding box center [252, 130] width 154 height 12
paste input "20-94756430-8"
type input "20-94756430-8"
click at [880, 120] on button "search Buscar afiliado" at bounding box center [858, 129] width 128 height 27
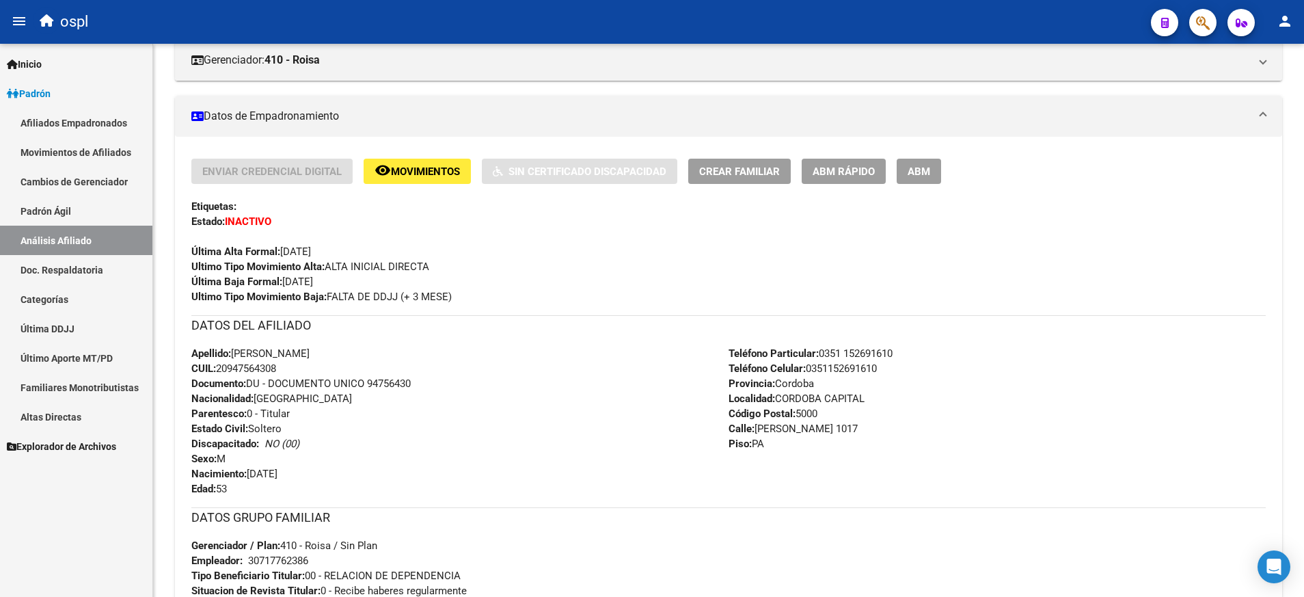
scroll to position [239, 0]
click at [909, 168] on span "ABM" at bounding box center [919, 171] width 23 height 12
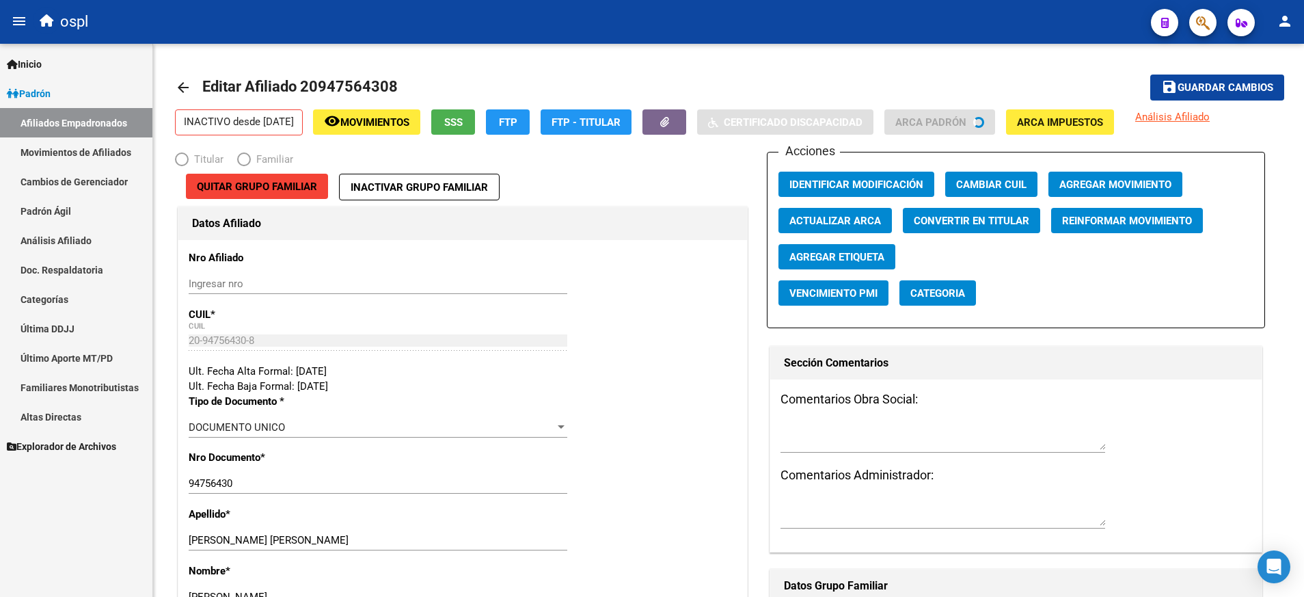
radio input "true"
type input "30-71776238-6"
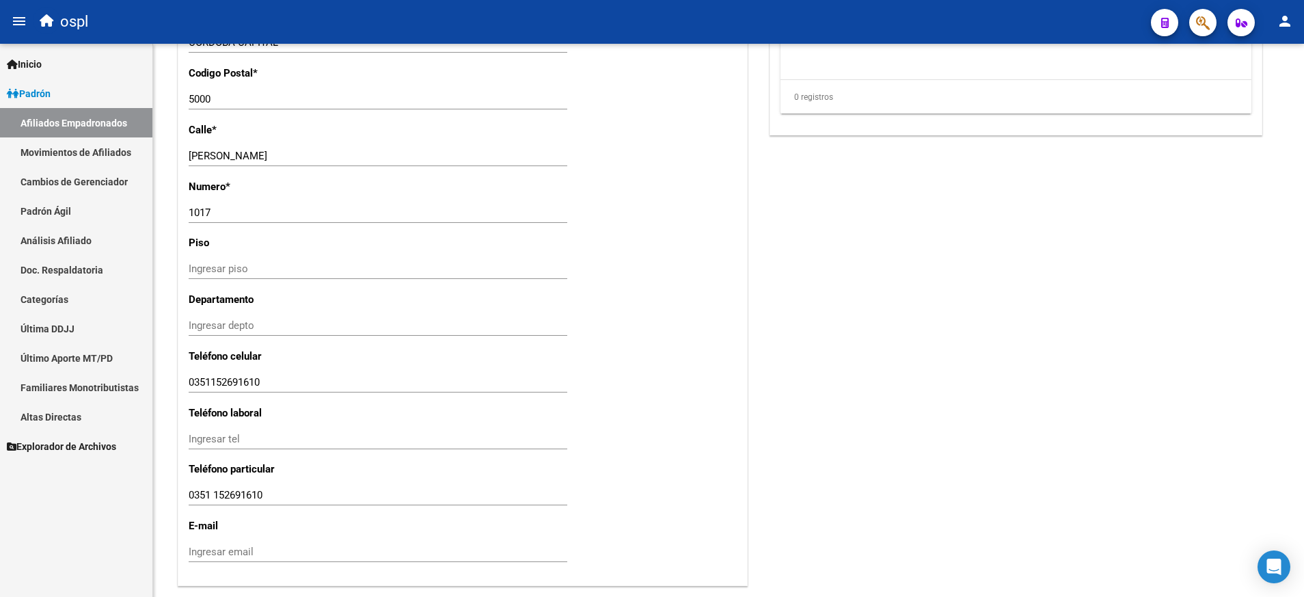
scroll to position [1227, 0]
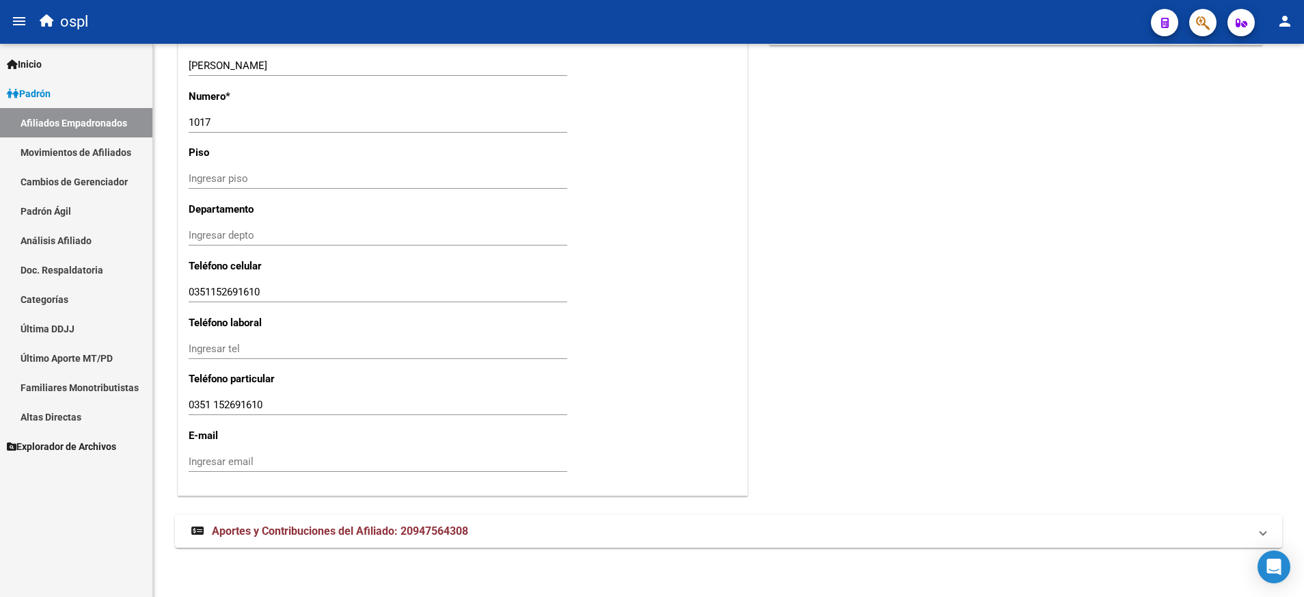
click at [396, 535] on span "Aportes y Contribuciones del Afiliado: 20947564308" at bounding box center [340, 530] width 256 height 13
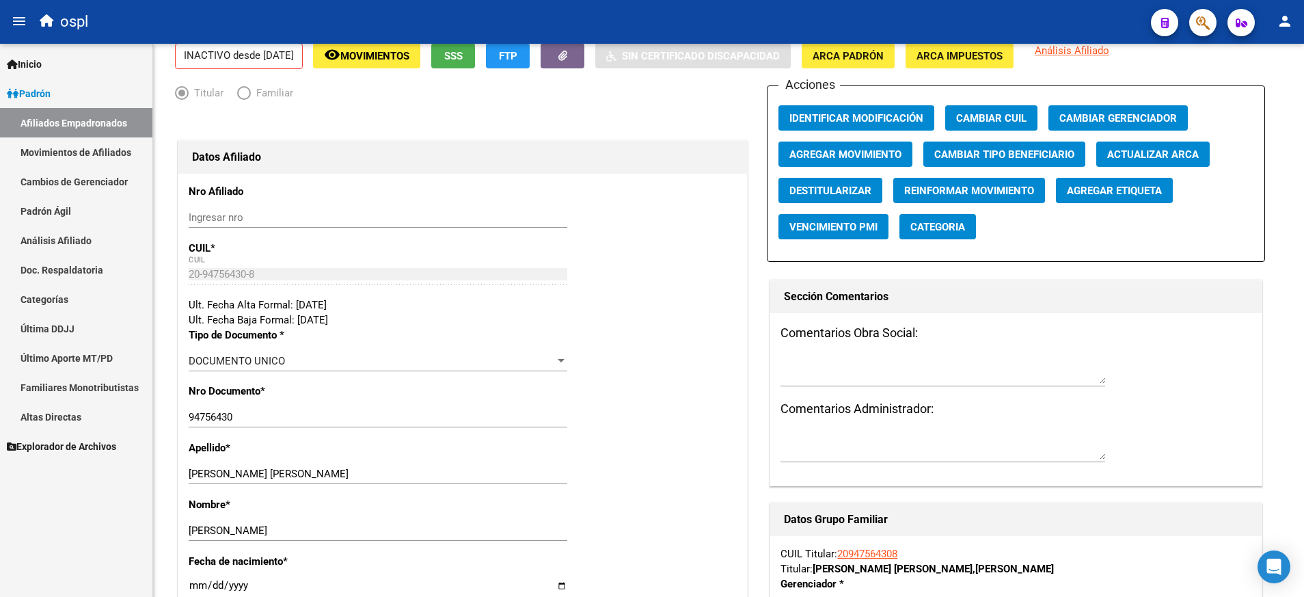
scroll to position [72, 0]
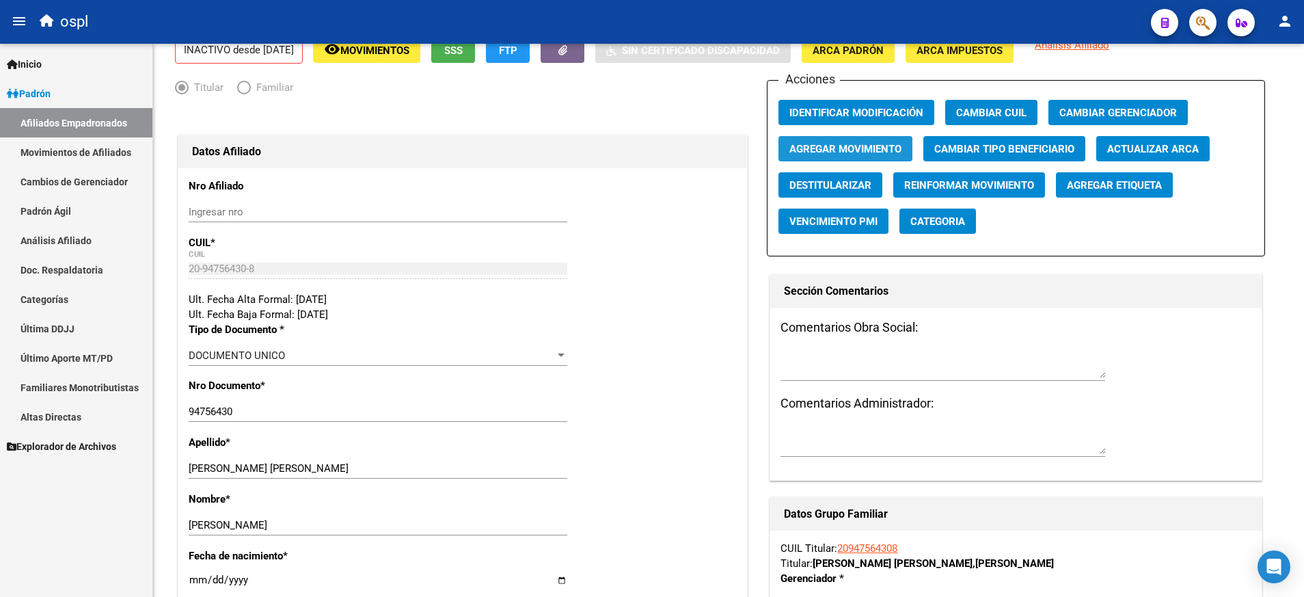
click at [844, 149] on span "Agregar Movimiento" at bounding box center [845, 149] width 112 height 12
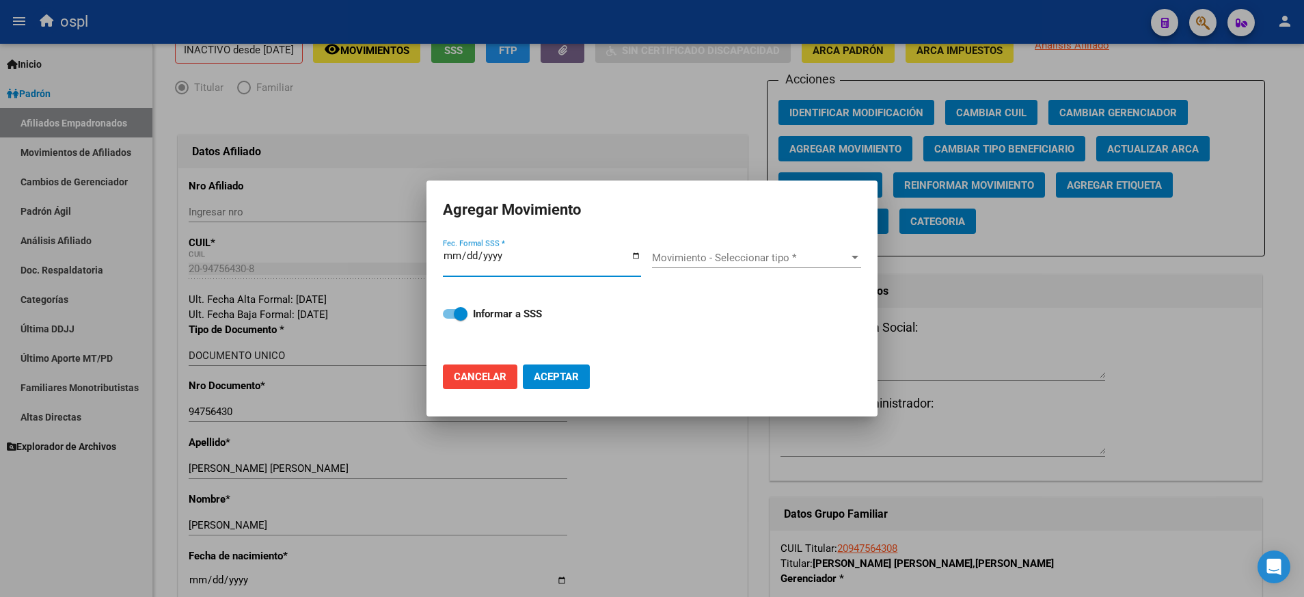
click at [634, 254] on input "Fec. Formal SSS *" at bounding box center [542, 261] width 198 height 22
type input "[DATE]"
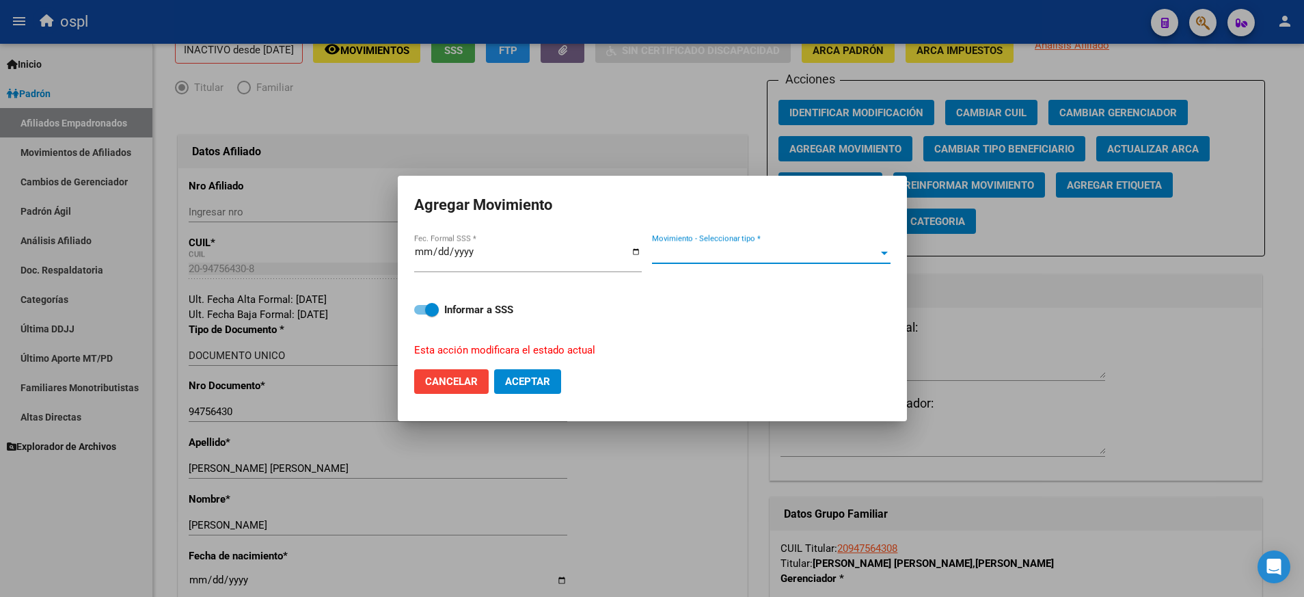
click at [881, 254] on div at bounding box center [884, 253] width 7 height 3
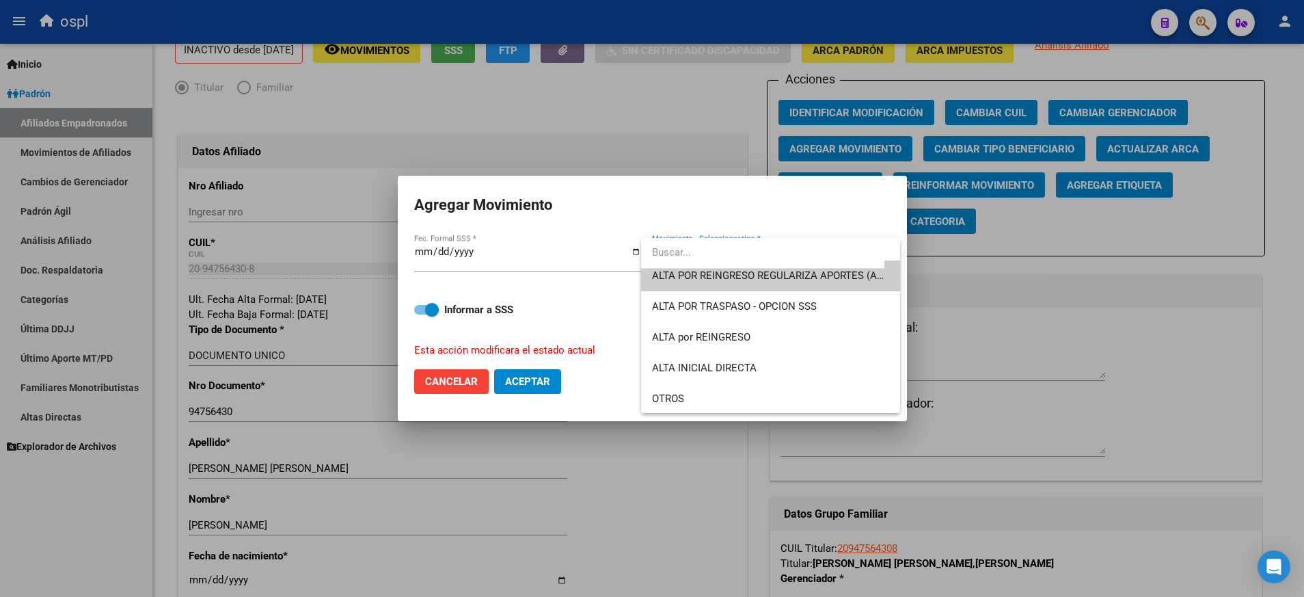
scroll to position [23, 0]
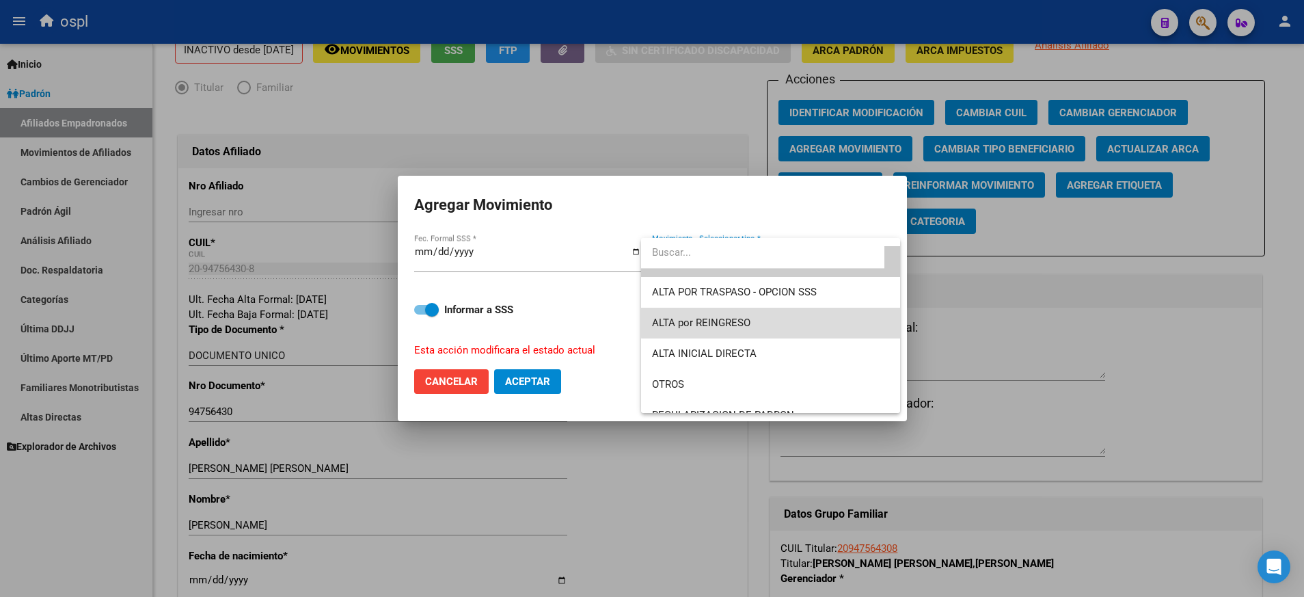
click at [846, 321] on span "ALTA por REINGRESO" at bounding box center [770, 323] width 237 height 31
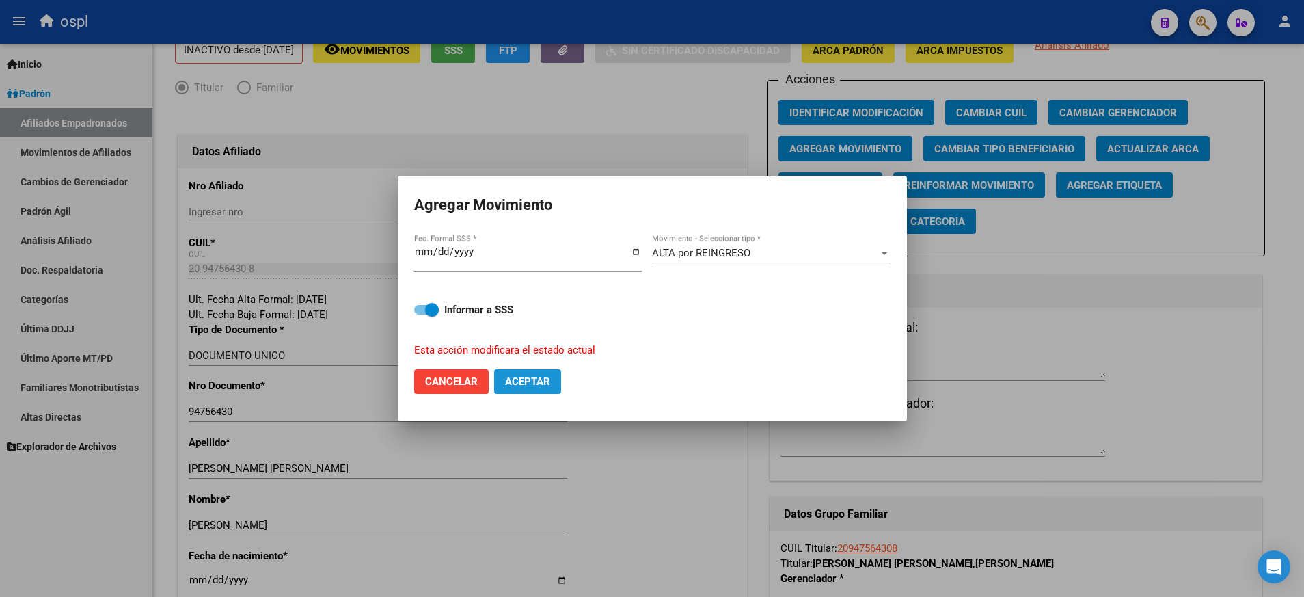
click at [526, 373] on button "Aceptar" at bounding box center [527, 381] width 67 height 25
checkbox input "false"
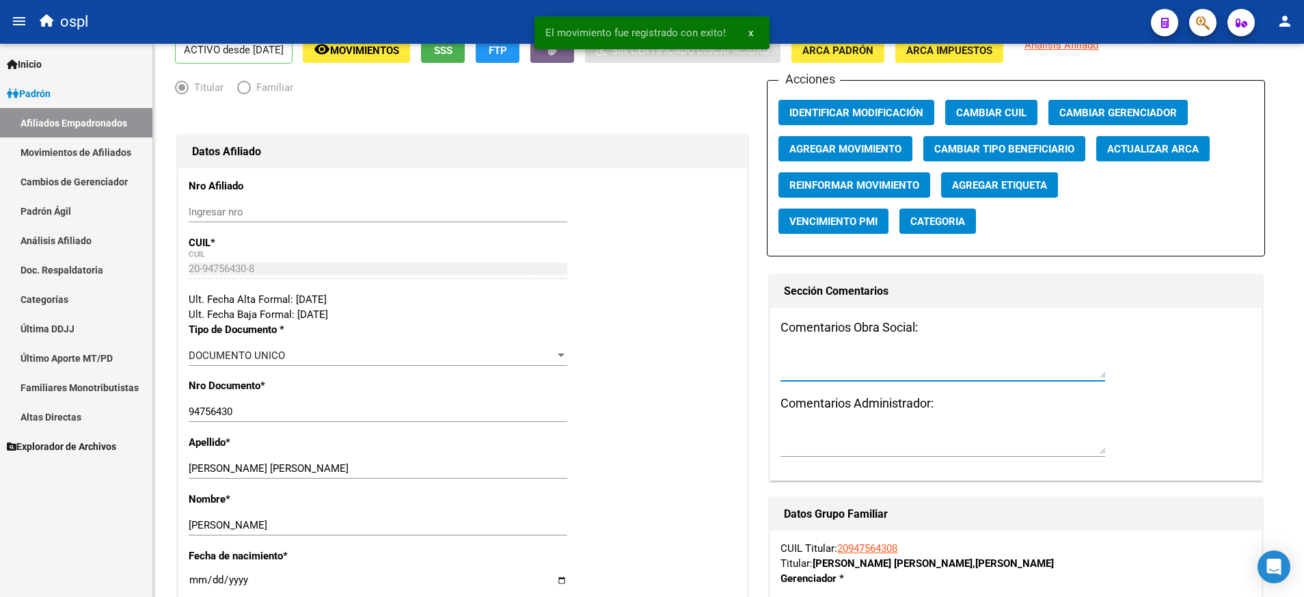
click at [879, 376] on textarea at bounding box center [943, 364] width 325 height 27
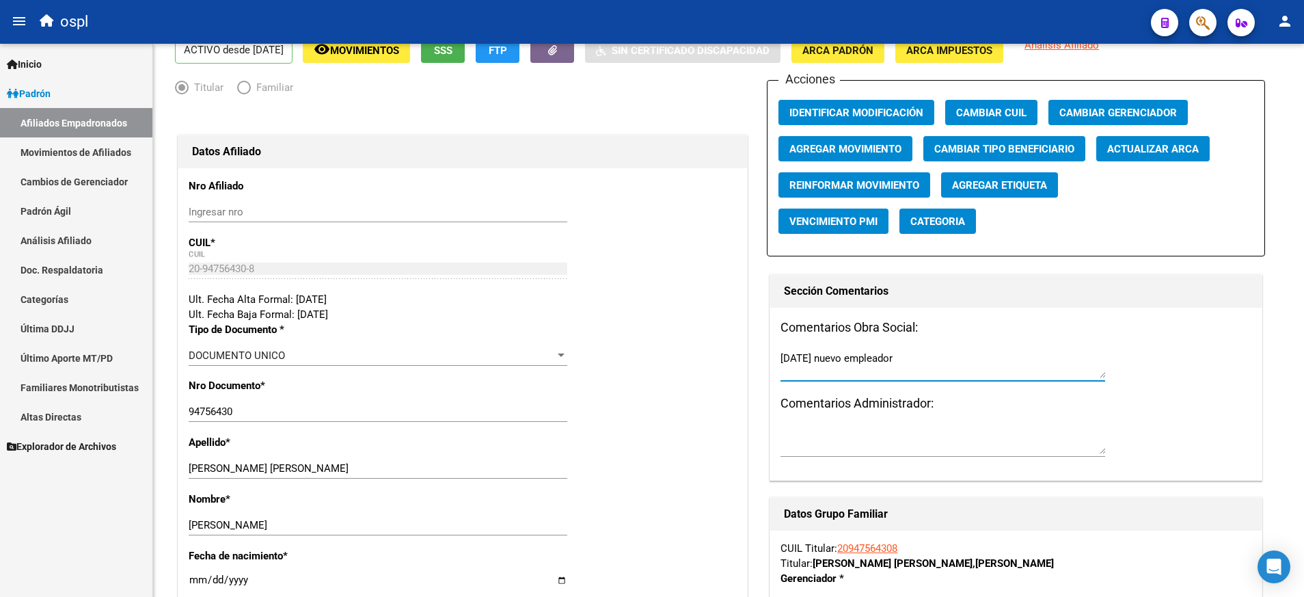
scroll to position [0, 0]
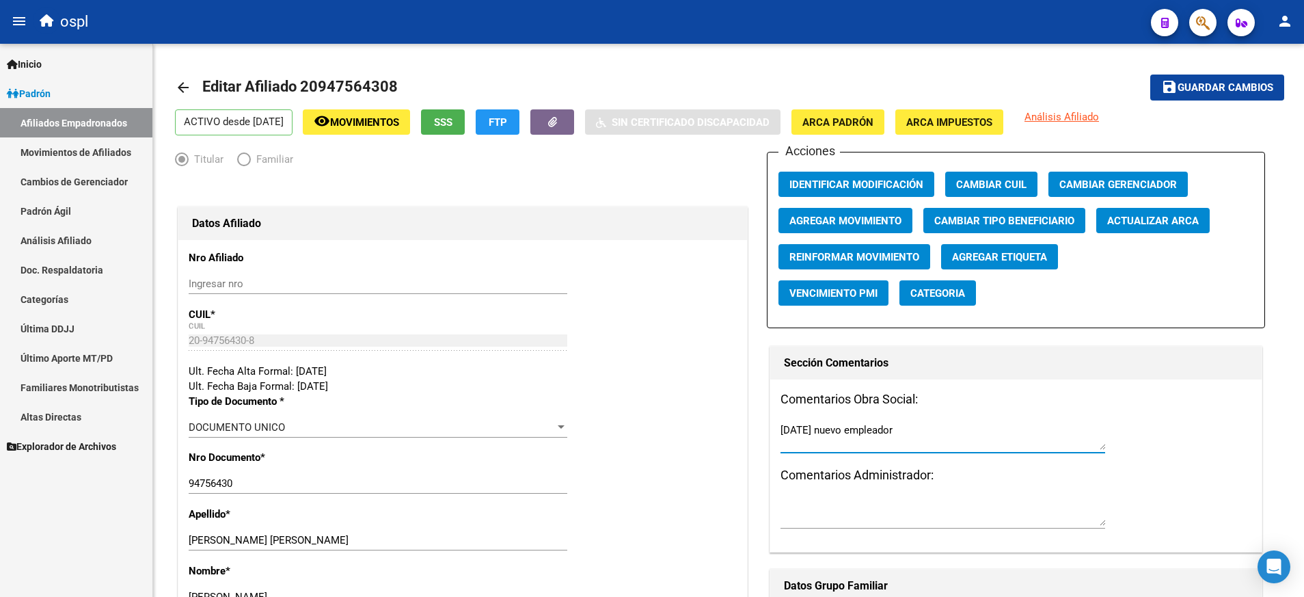
type textarea "[DATE] nuevo empleador"
click at [1225, 79] on button "save Guardar cambios" at bounding box center [1217, 87] width 134 height 25
